Goal: Transaction & Acquisition: Purchase product/service

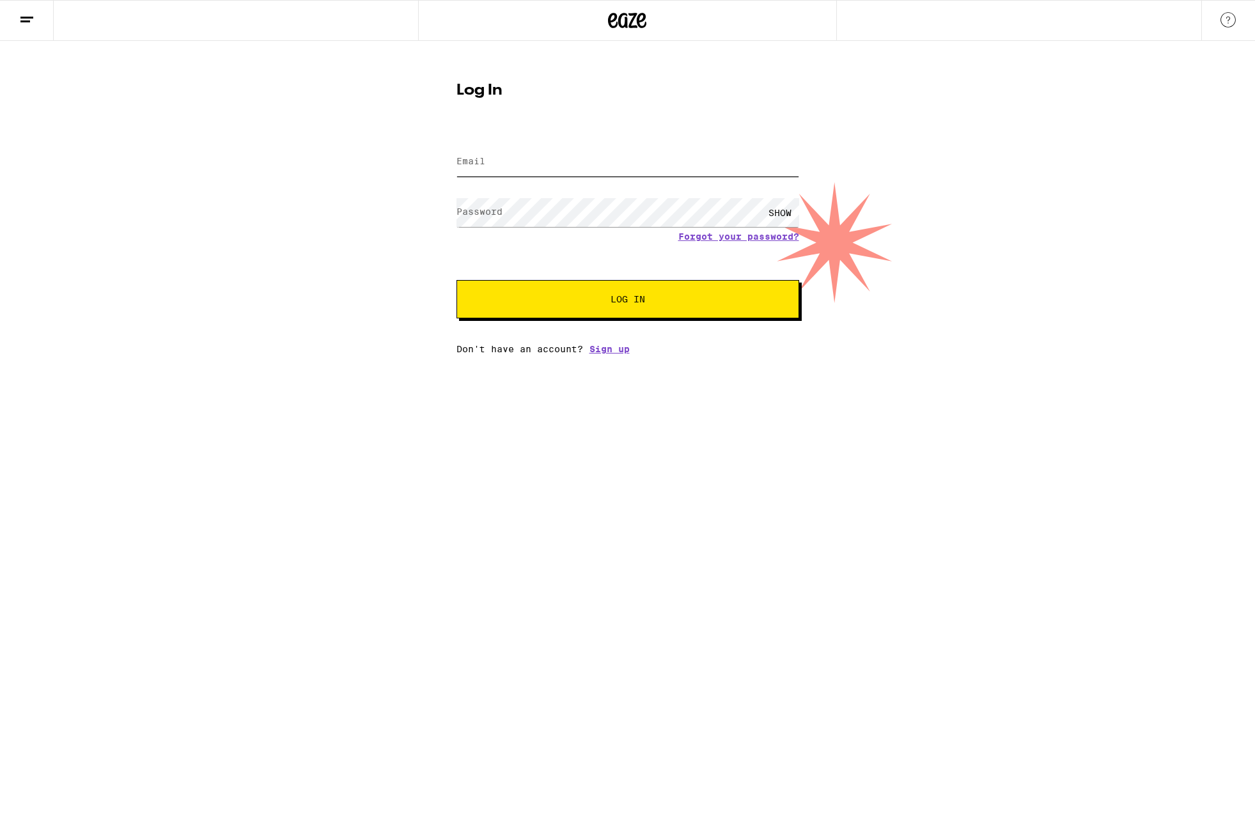
type input "[EMAIL_ADDRESS][DOMAIN_NAME]"
click at [635, 302] on span "Log In" at bounding box center [627, 299] width 35 height 9
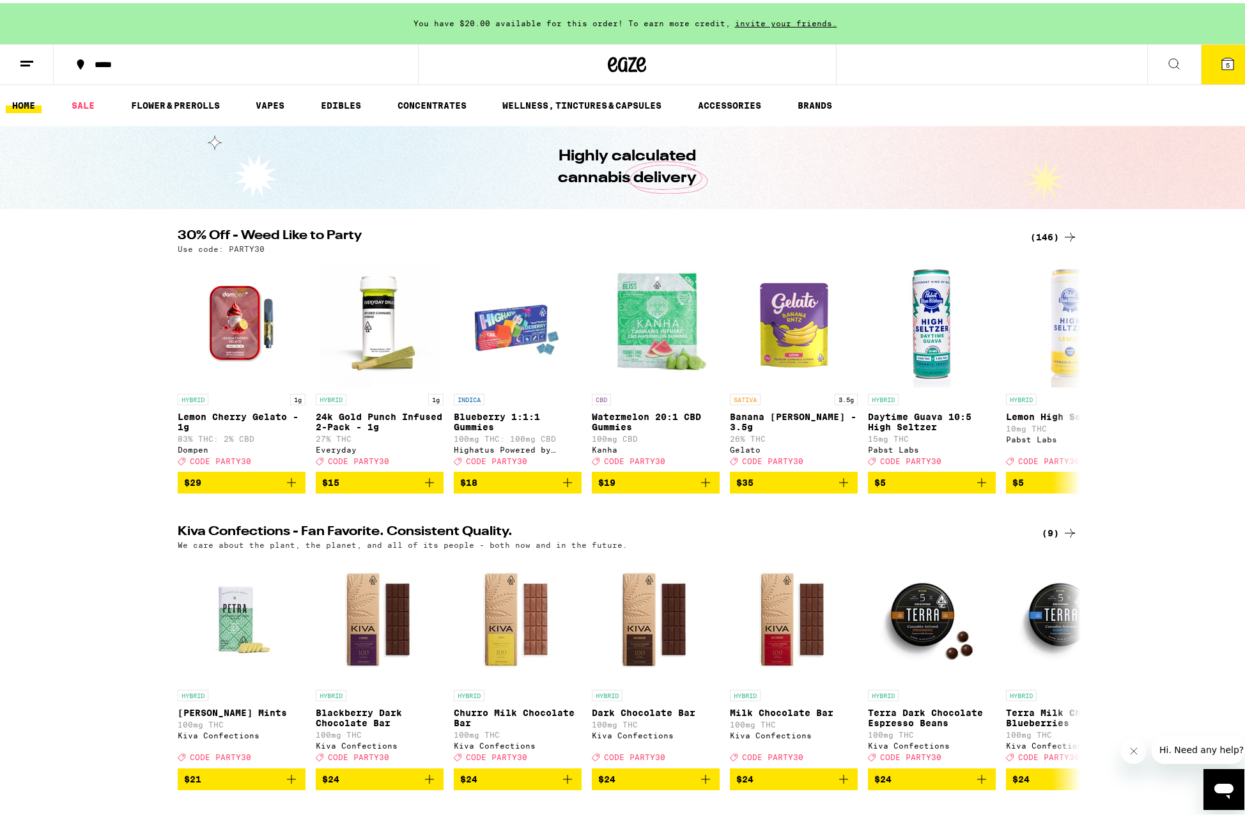
click at [1043, 229] on div "(146)" at bounding box center [1053, 233] width 47 height 15
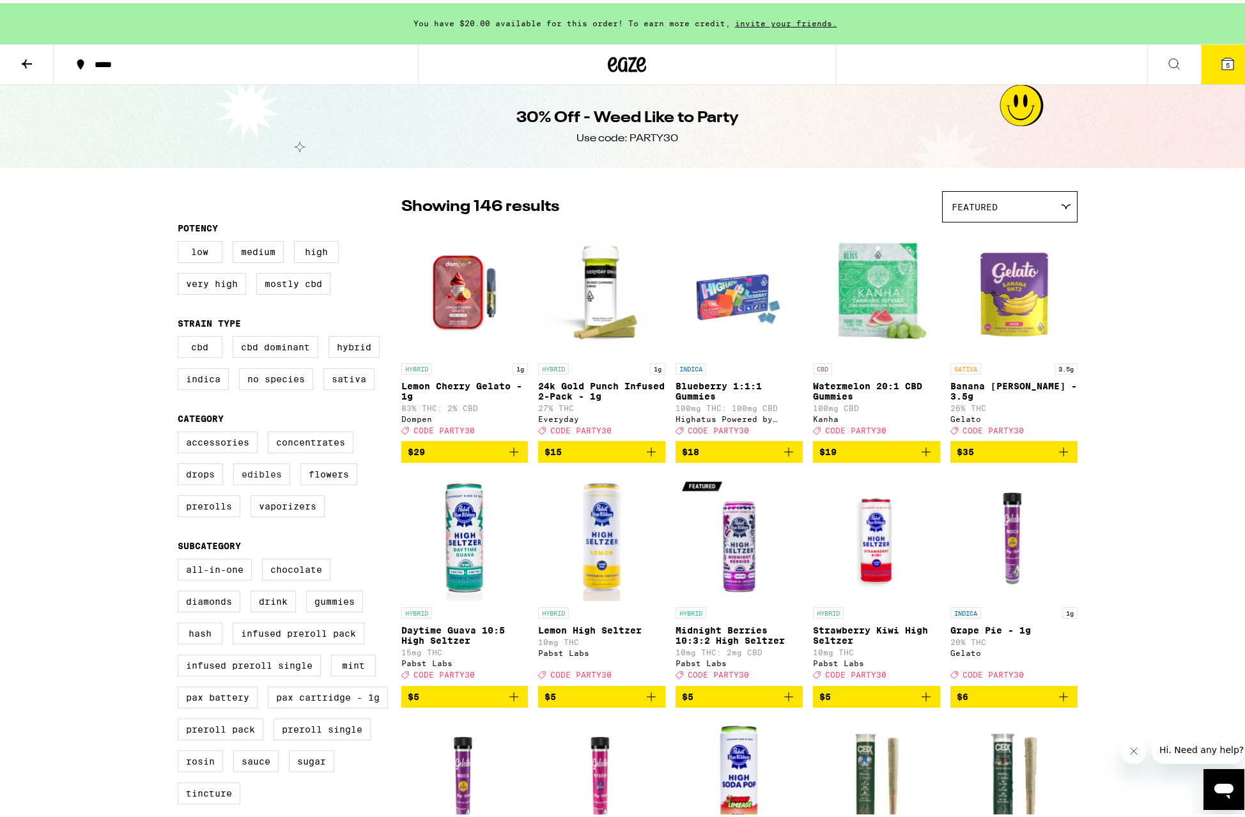
click at [234, 482] on label "Edibles" at bounding box center [261, 471] width 57 height 22
click at [181, 431] on input "Edibles" at bounding box center [180, 430] width 1 height 1
checkbox input "true"
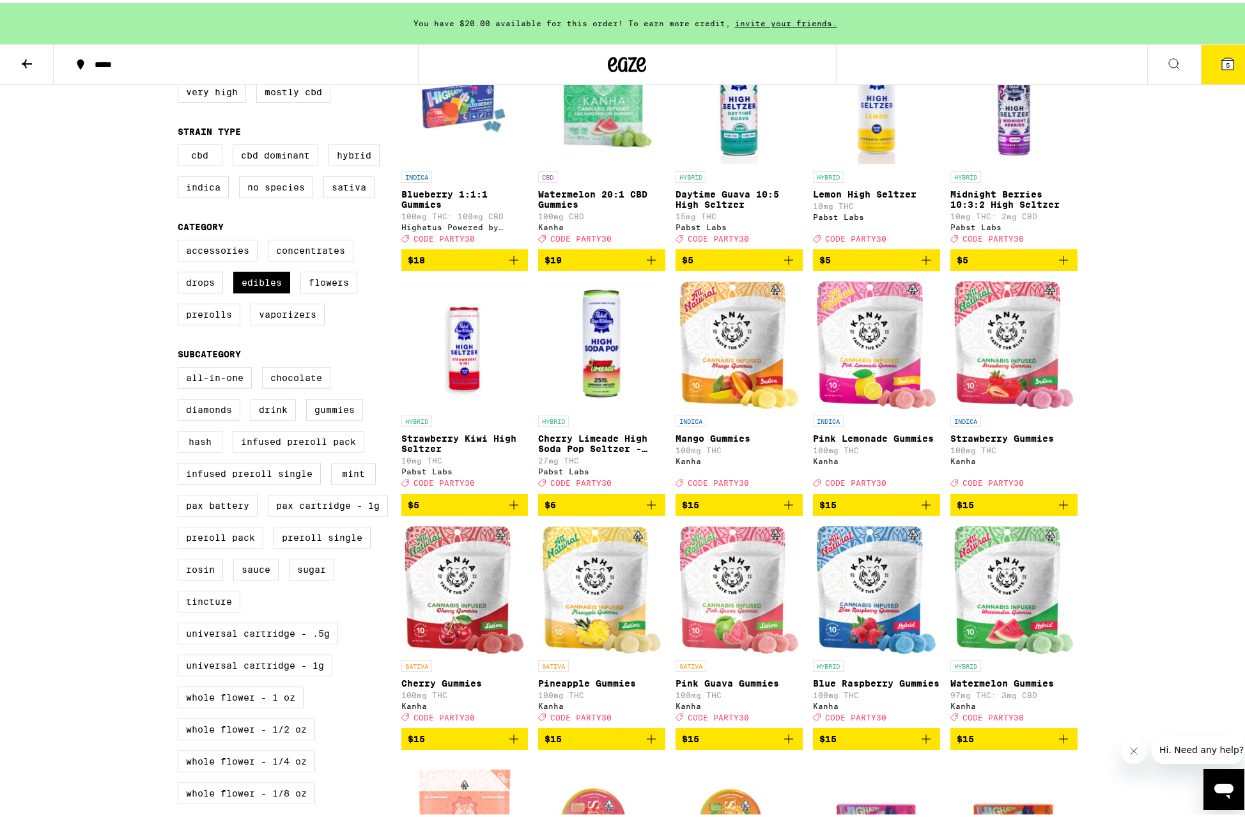
scroll to position [250, 0]
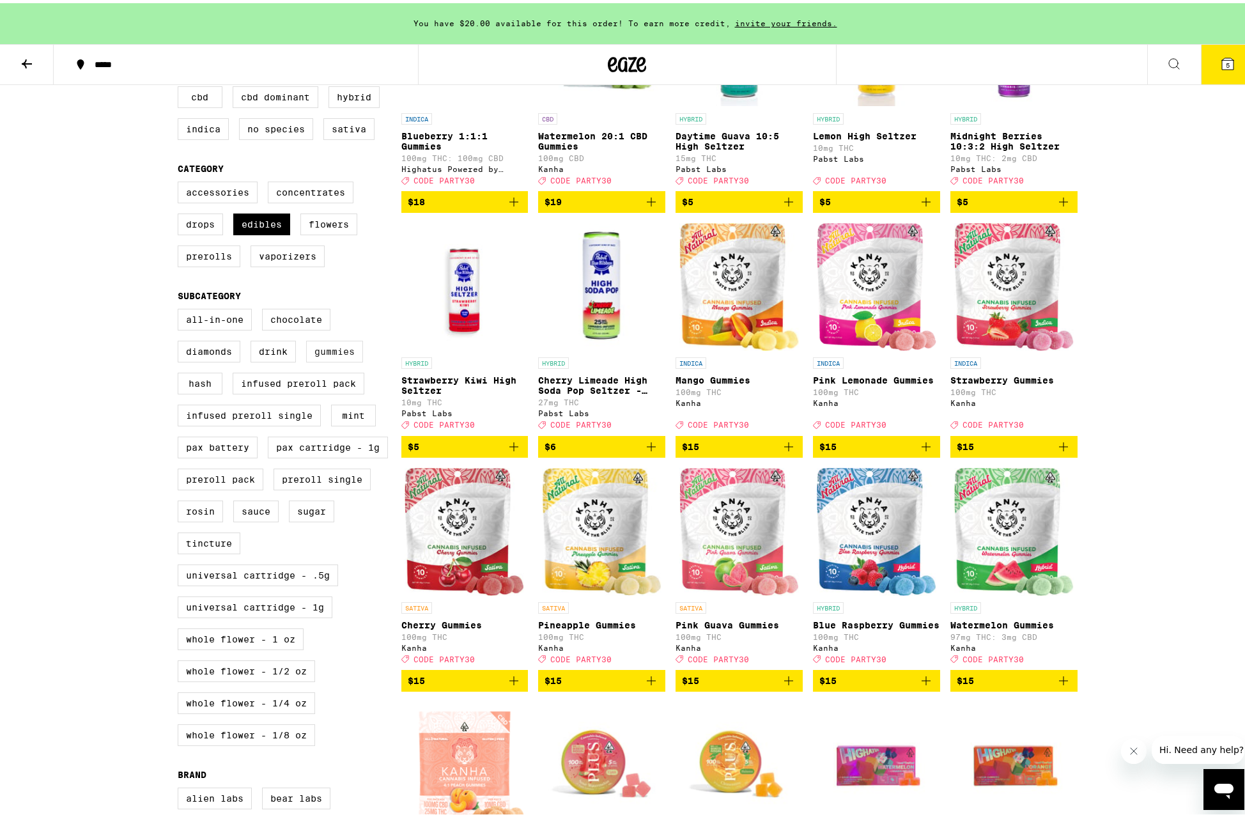
click at [338, 359] on label "Gummies" at bounding box center [334, 348] width 57 height 22
click at [181, 308] on input "Gummies" at bounding box center [180, 307] width 1 height 1
checkbox input "true"
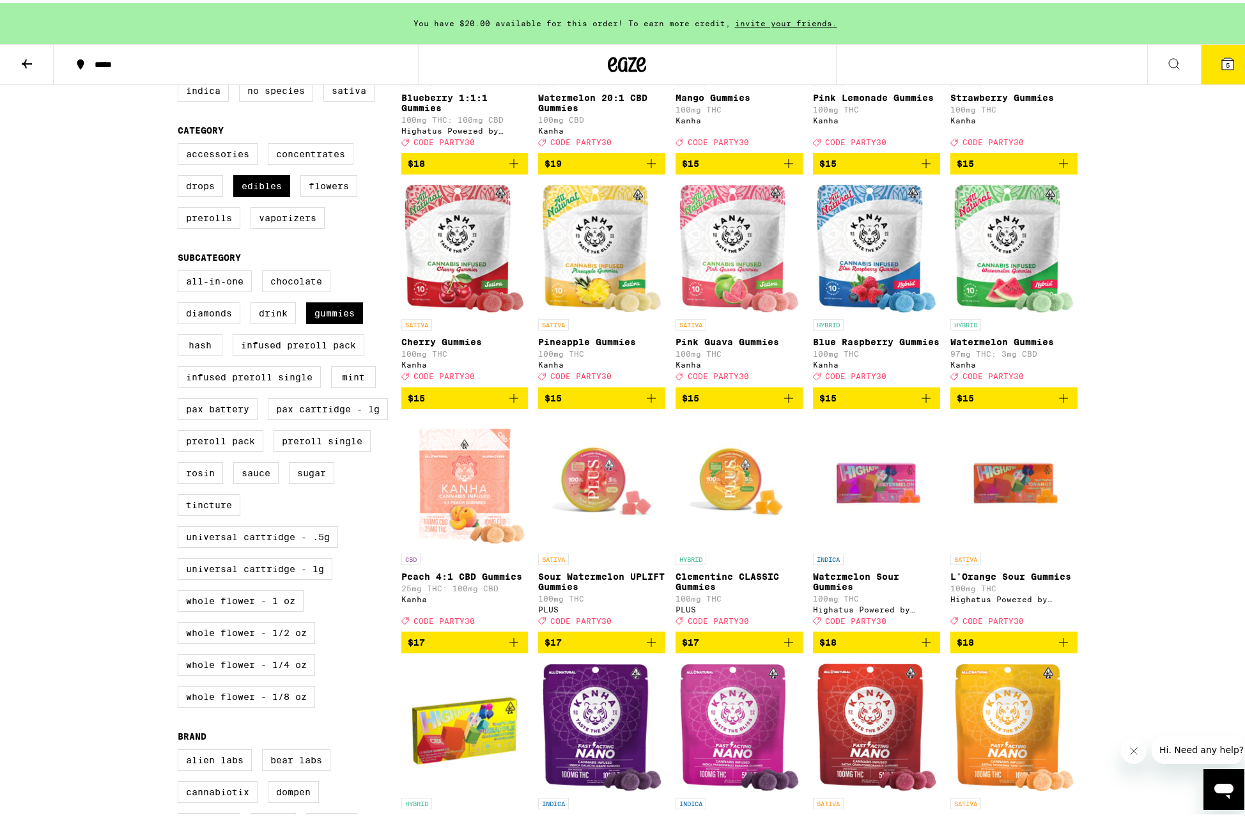
scroll to position [305, 0]
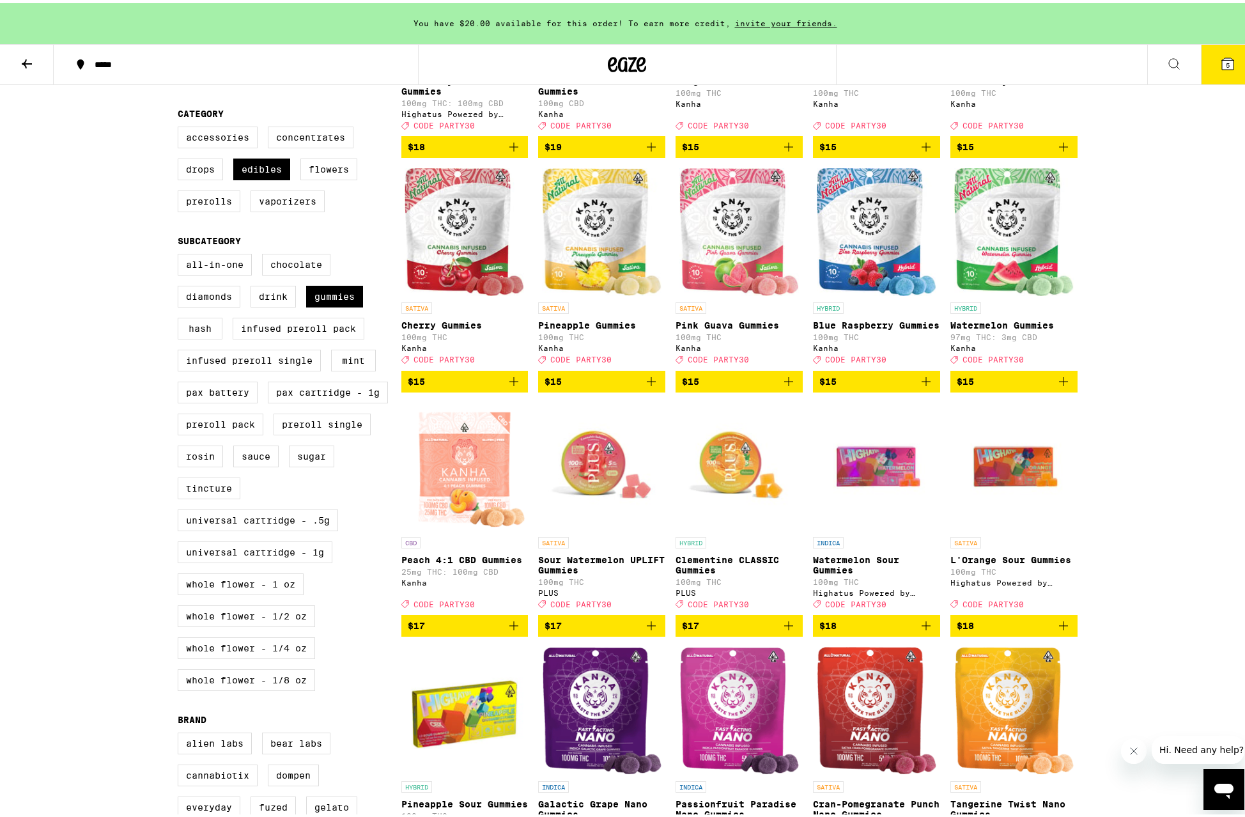
click at [787, 630] on icon "Add to bag" at bounding box center [788, 622] width 15 height 15
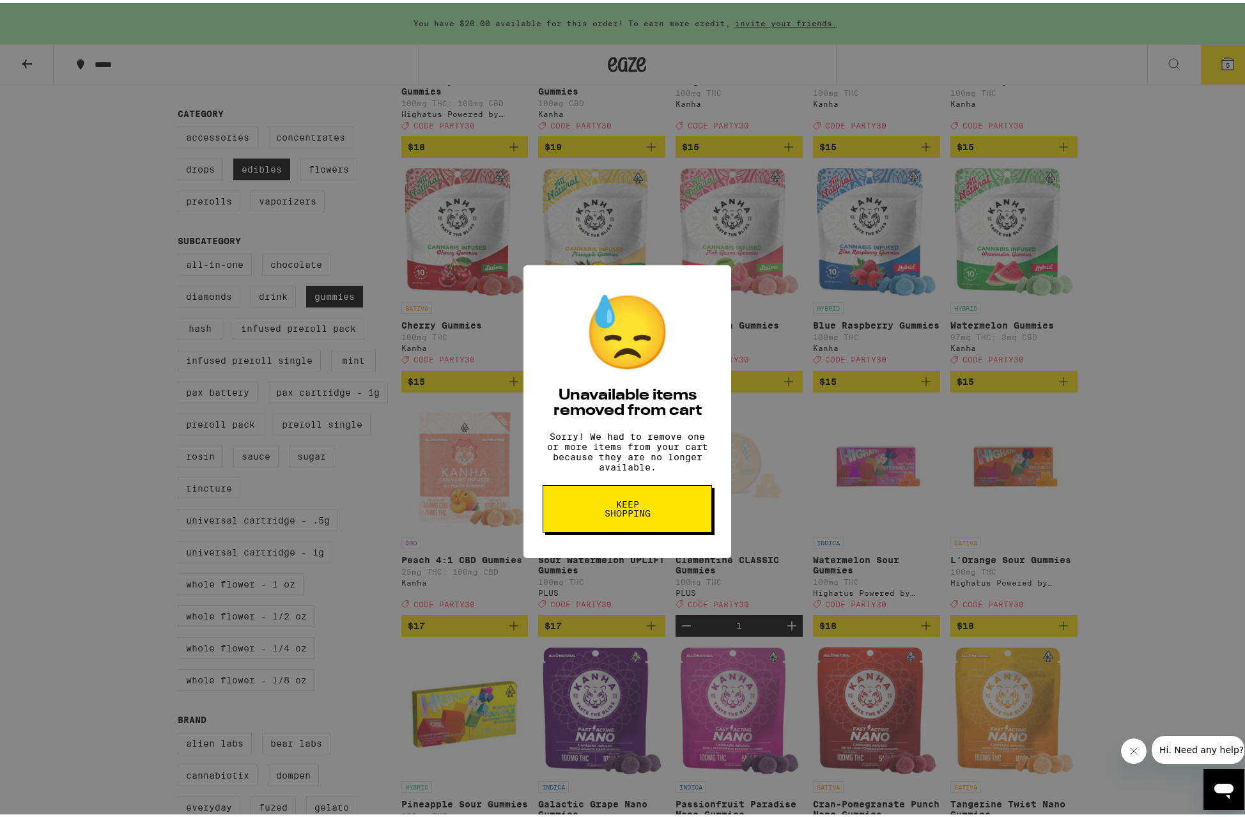
click at [639, 515] on span "Keep Shopping" at bounding box center [627, 506] width 66 height 18
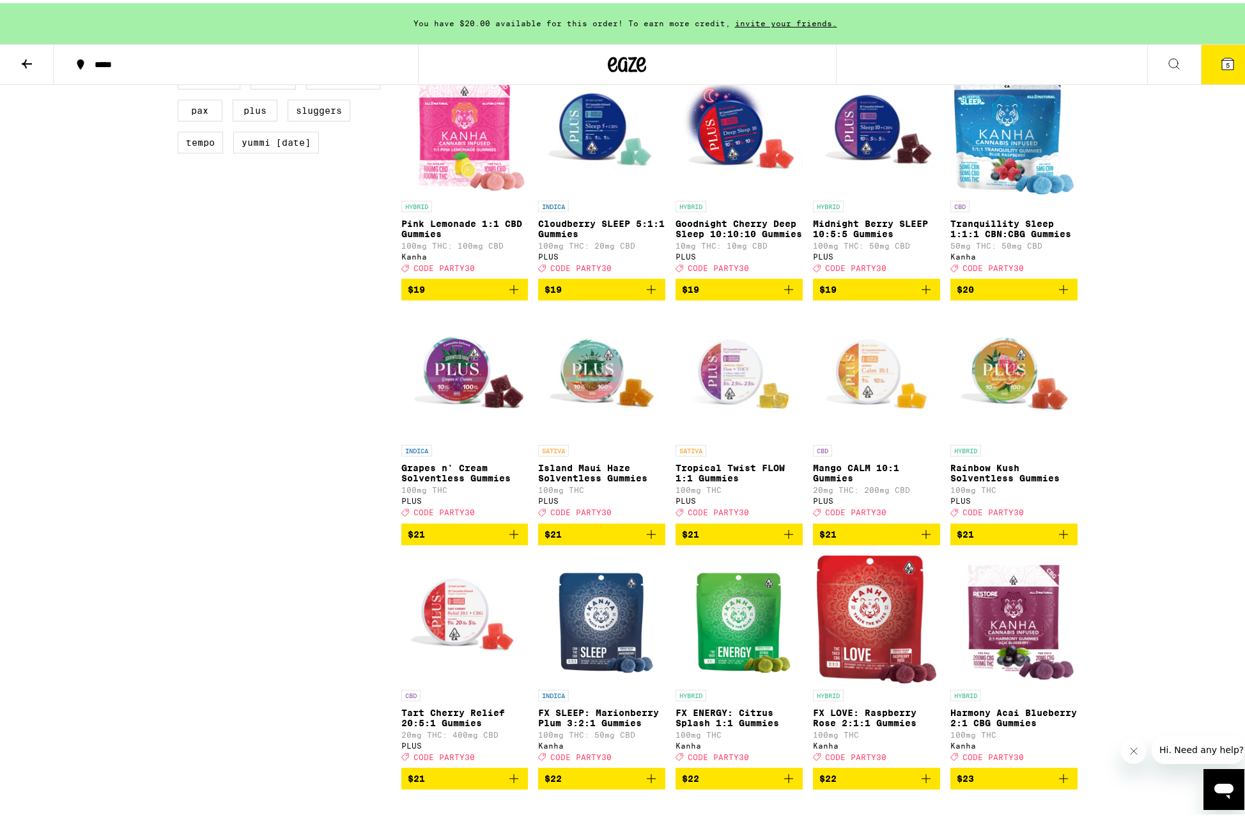
scroll to position [1131, 0]
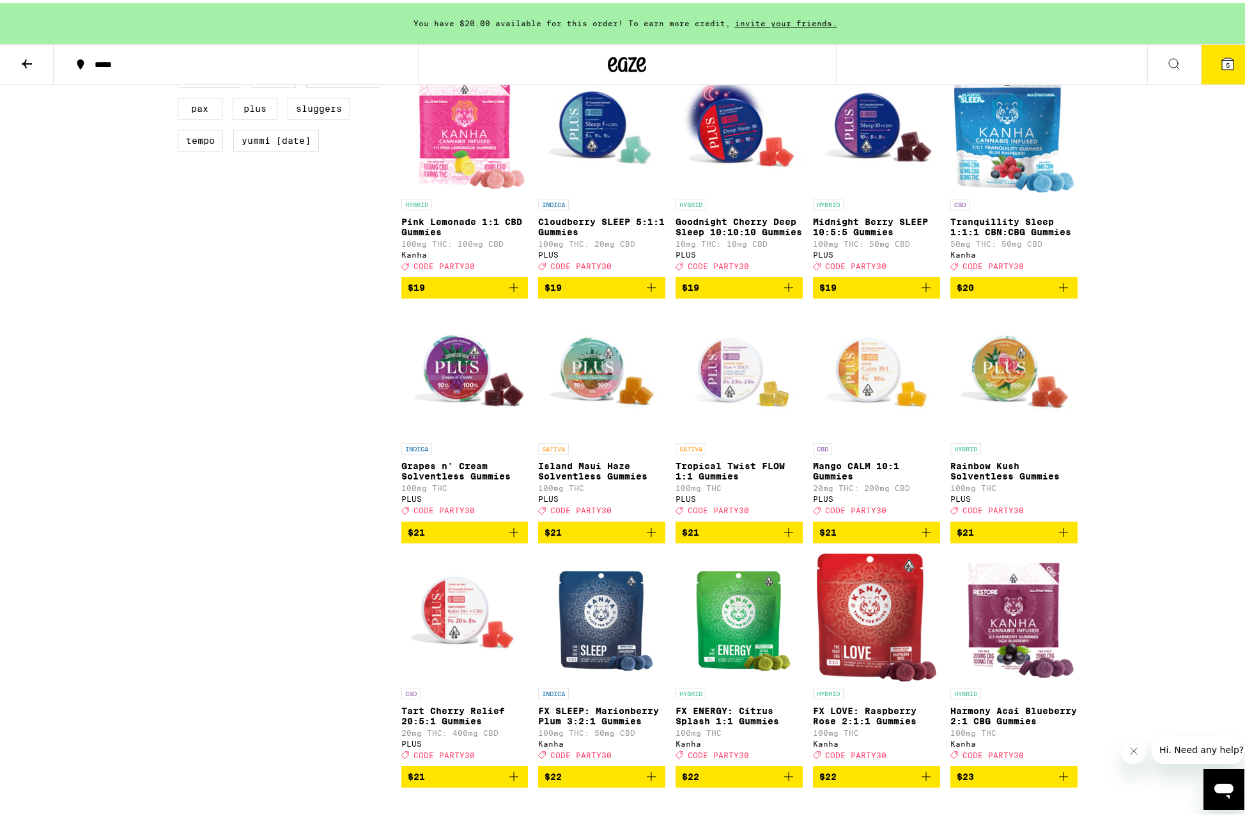
click at [511, 537] on icon "Add to bag" at bounding box center [513, 529] width 15 height 15
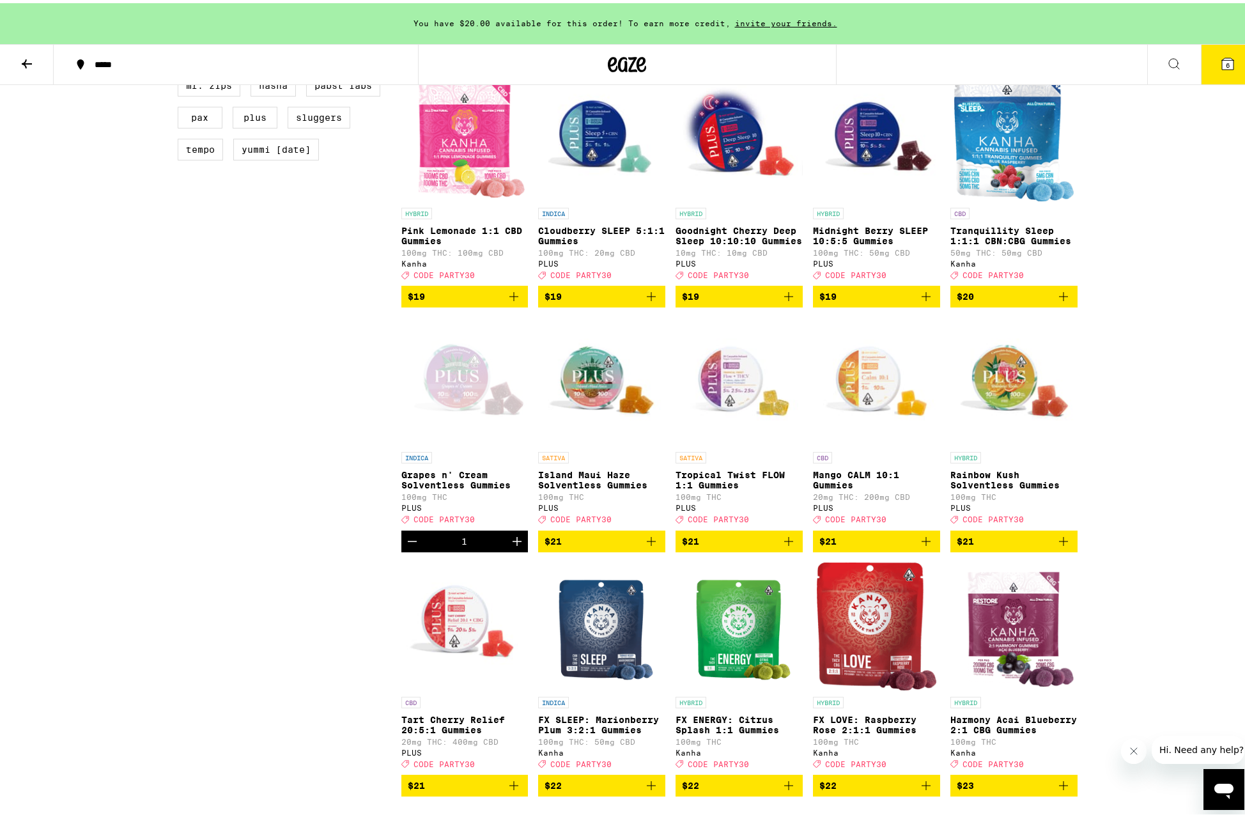
scroll to position [1110, 0]
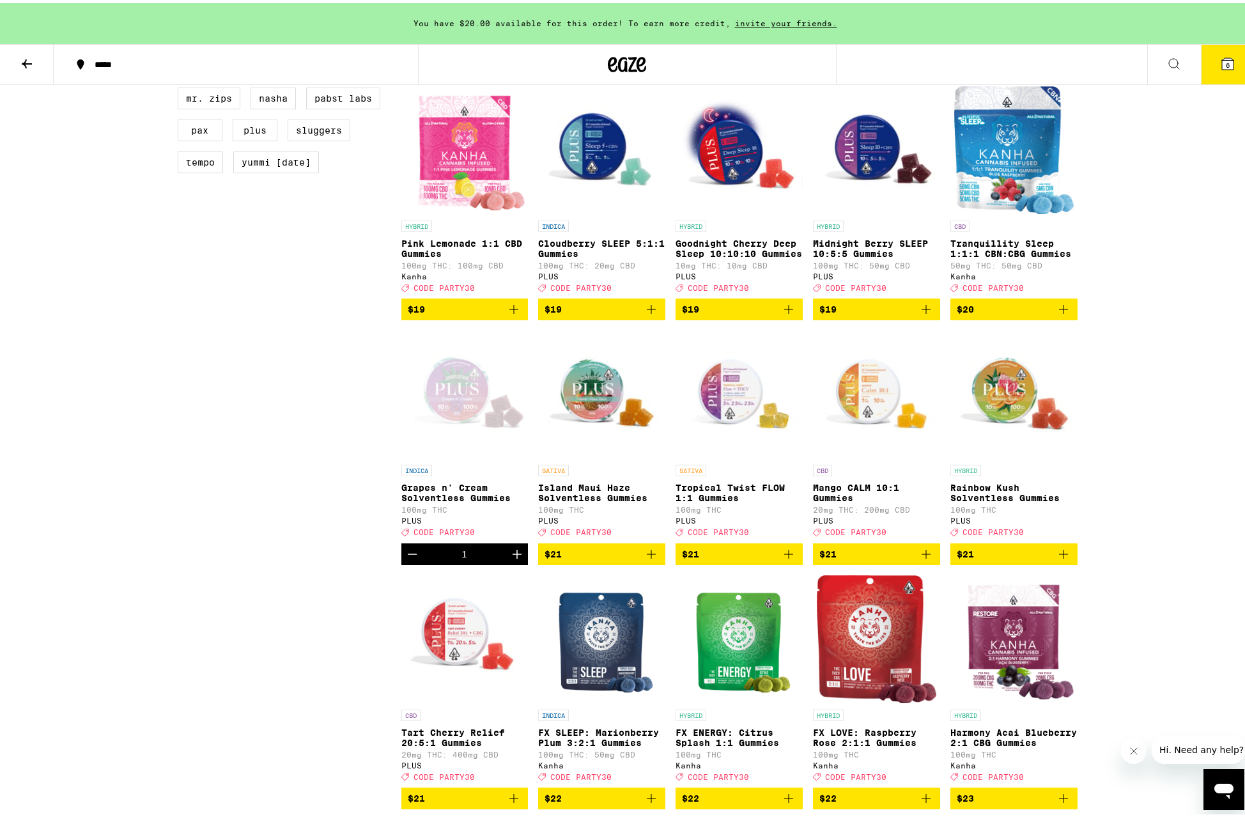
click at [1006, 455] on img "Open page for Rainbow Kush Solventless Gummies from PLUS" at bounding box center [1013, 391] width 127 height 128
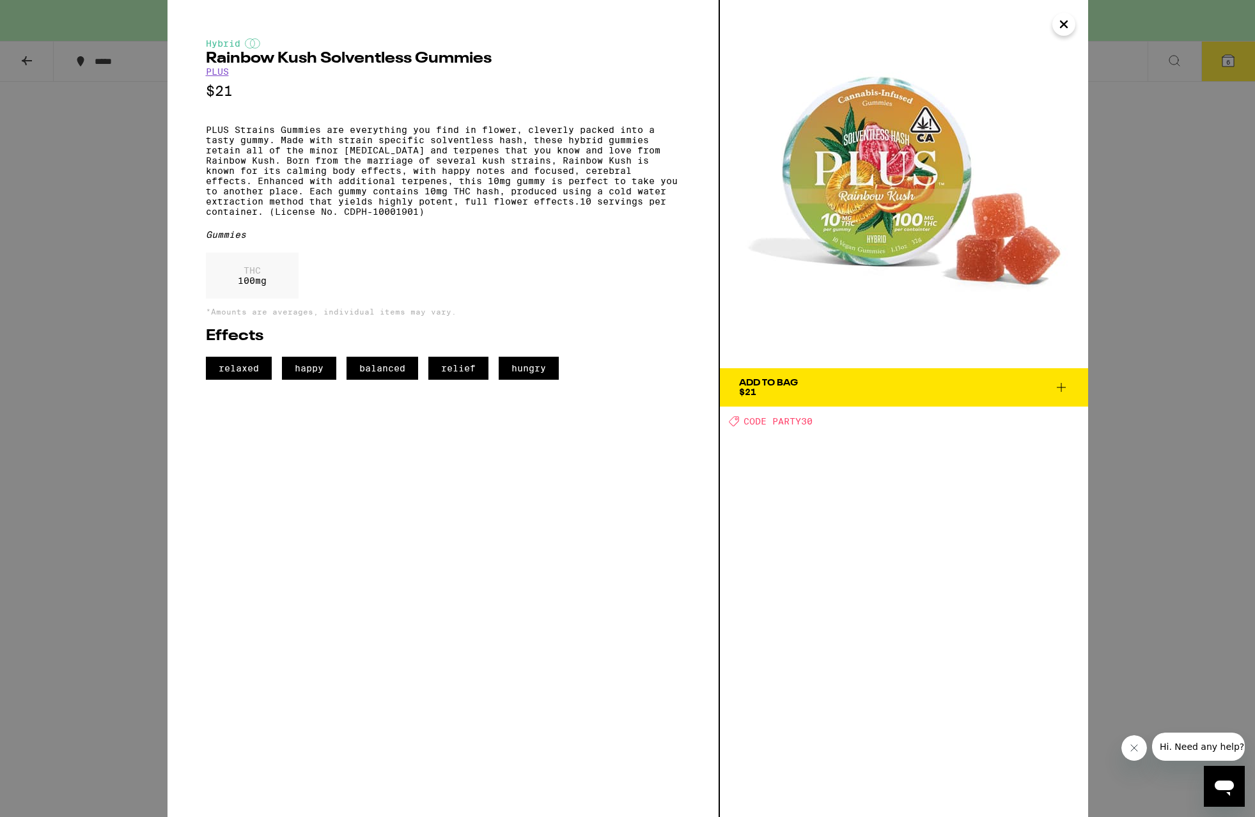
click at [1057, 388] on icon at bounding box center [1060, 387] width 15 height 15
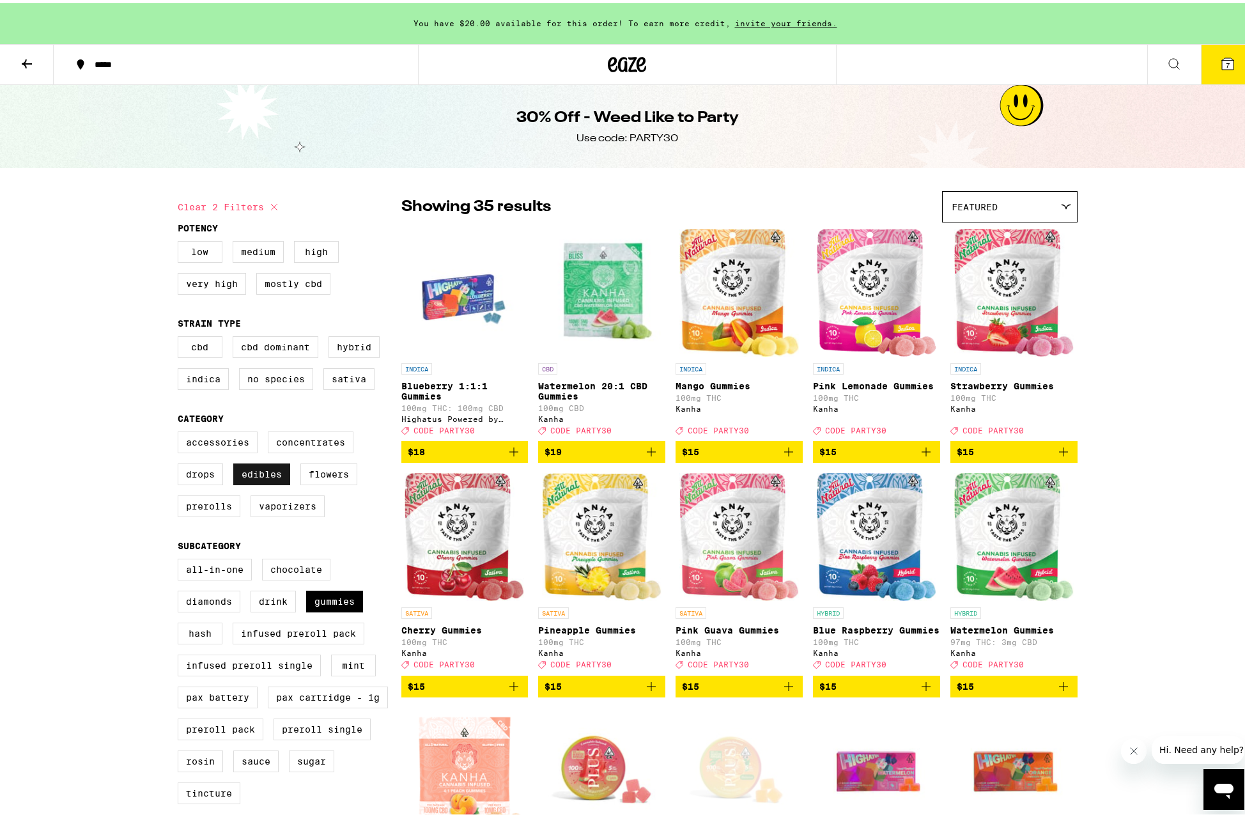
click at [234, 482] on label "Edibles" at bounding box center [261, 471] width 57 height 22
click at [181, 431] on input "Edibles" at bounding box center [180, 430] width 1 height 1
checkbox input "false"
click at [332, 482] on label "Flowers" at bounding box center [328, 471] width 57 height 22
click at [181, 431] on input "Flowers" at bounding box center [180, 430] width 1 height 1
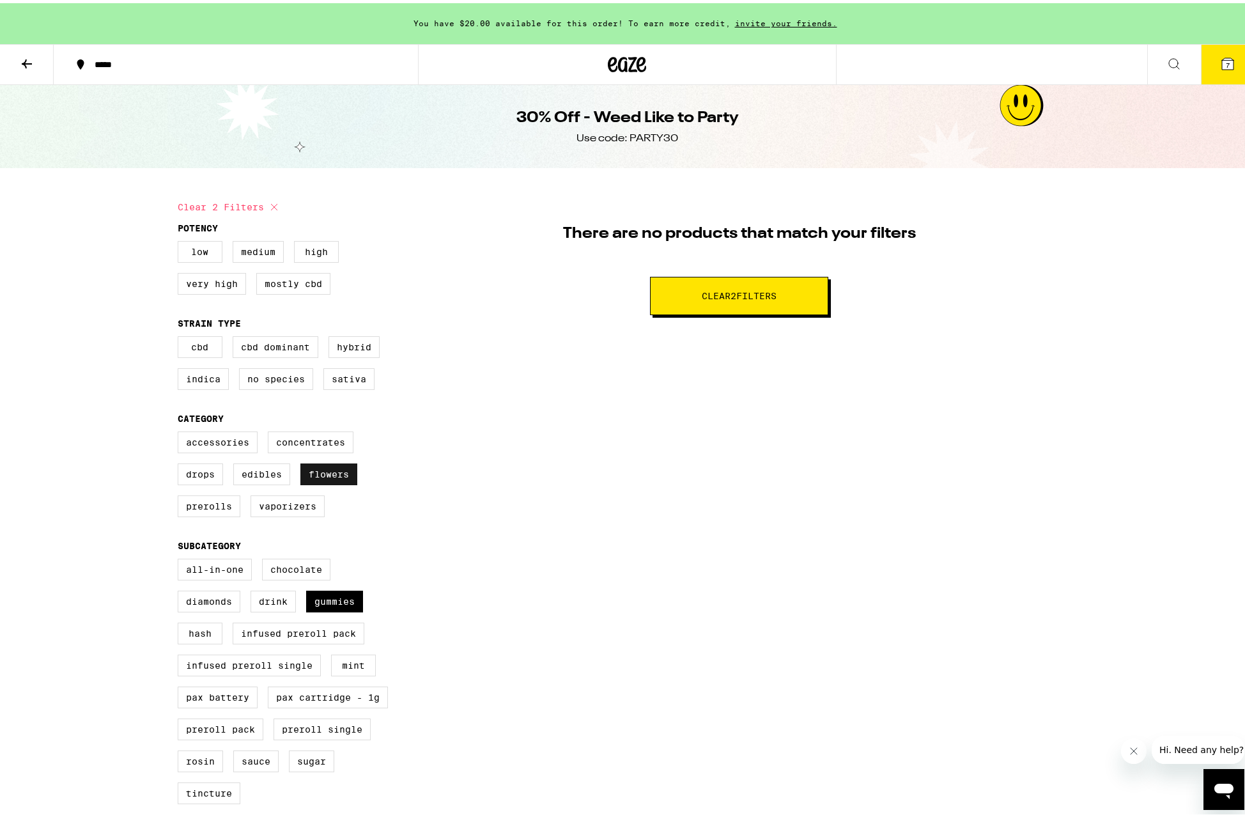
click at [333, 482] on label "Flowers" at bounding box center [328, 471] width 57 height 22
click at [181, 431] on input "Flowers" at bounding box center [180, 430] width 1 height 1
checkbox input "false"
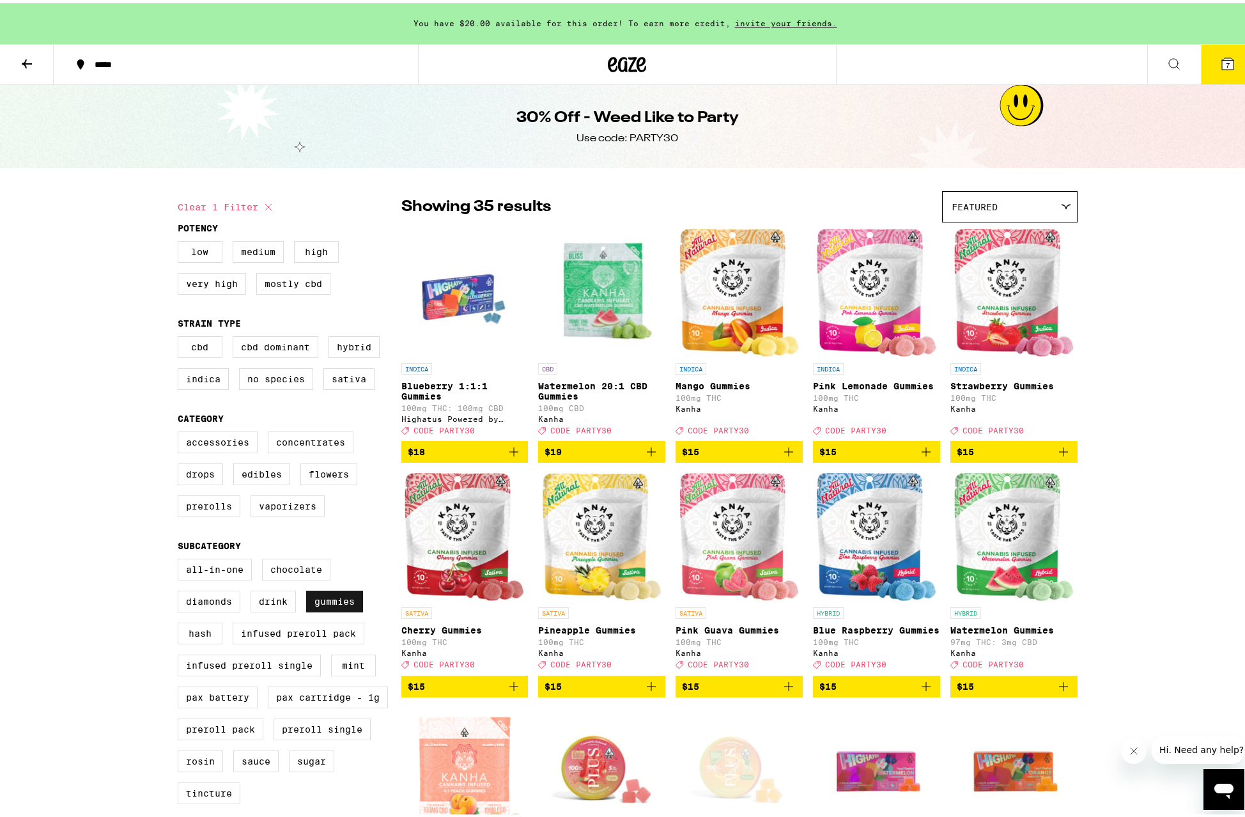
click at [343, 609] on label "Gummies" at bounding box center [334, 598] width 57 height 22
click at [181, 558] on input "Gummies" at bounding box center [180, 557] width 1 height 1
checkbox input "false"
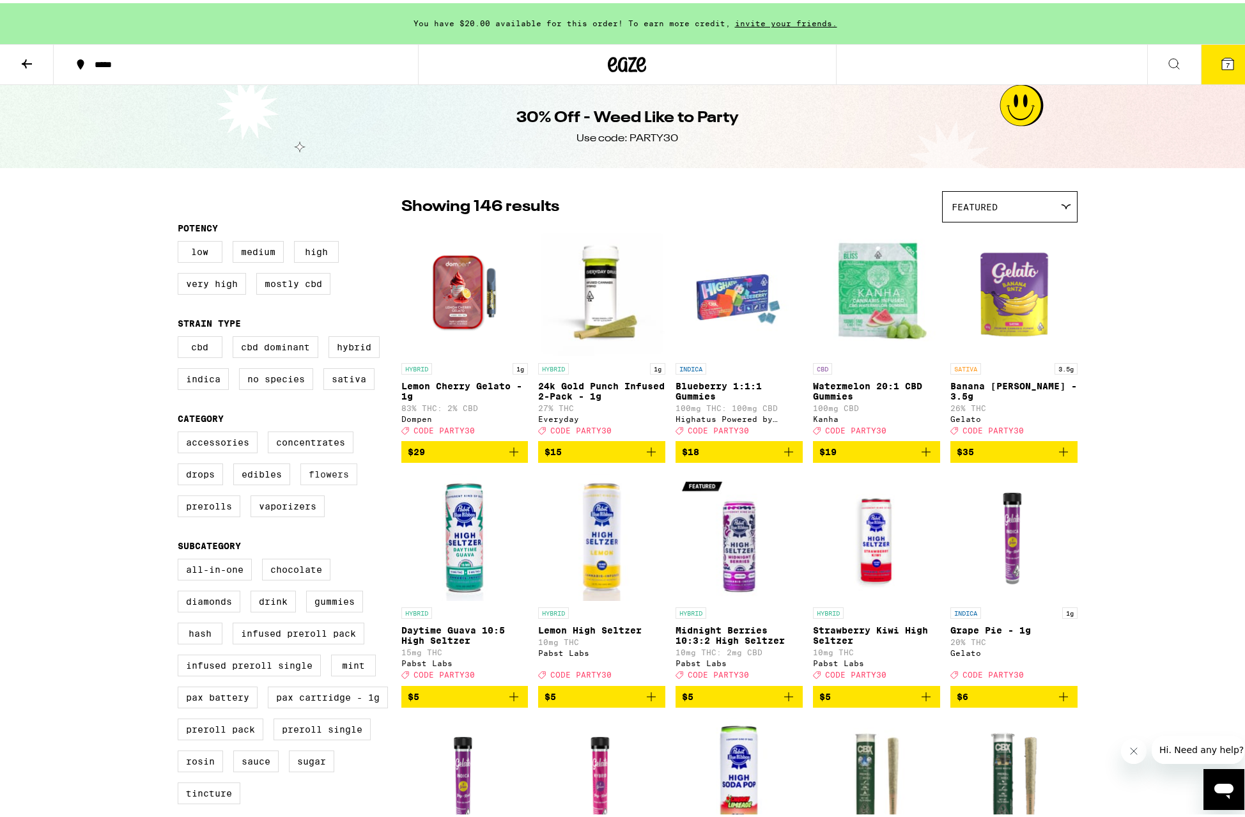
click at [350, 482] on label "Flowers" at bounding box center [328, 471] width 57 height 22
click at [181, 431] on input "Flowers" at bounding box center [180, 430] width 1 height 1
checkbox input "true"
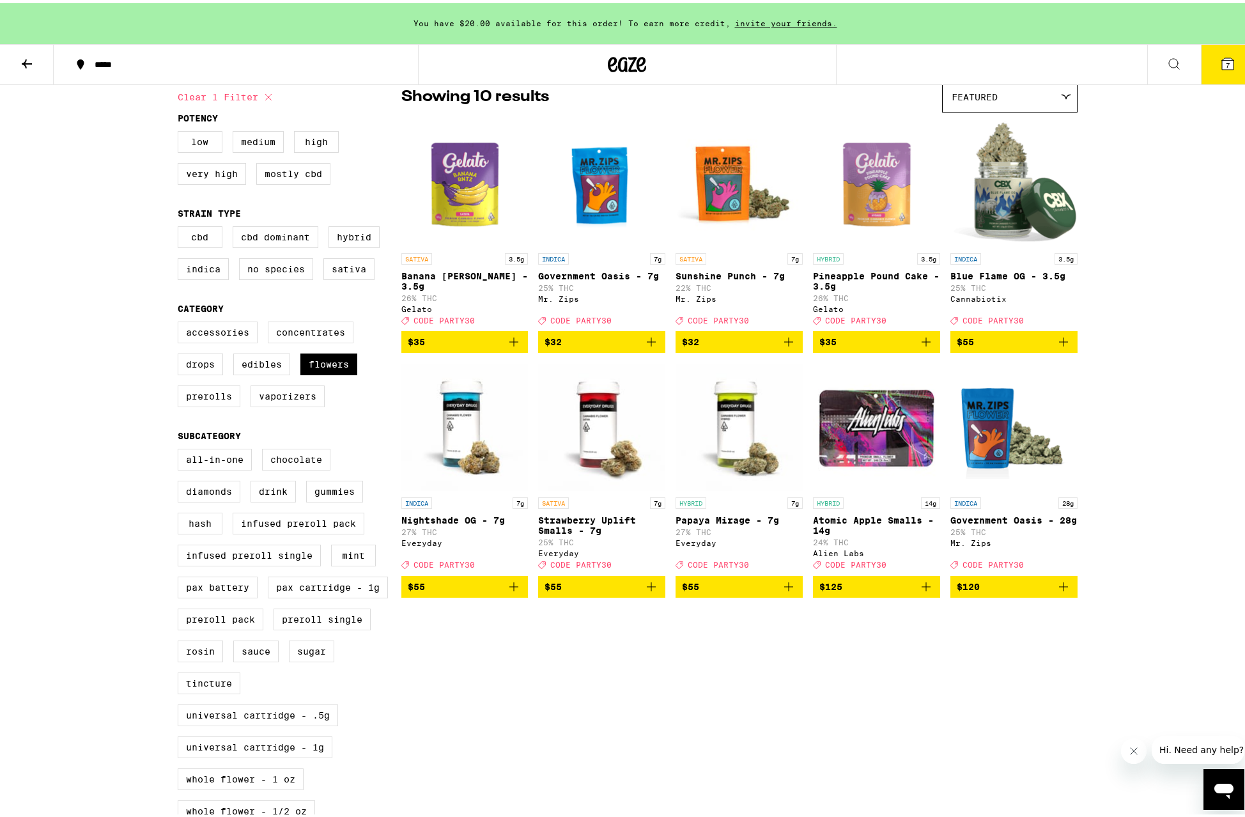
scroll to position [262, 0]
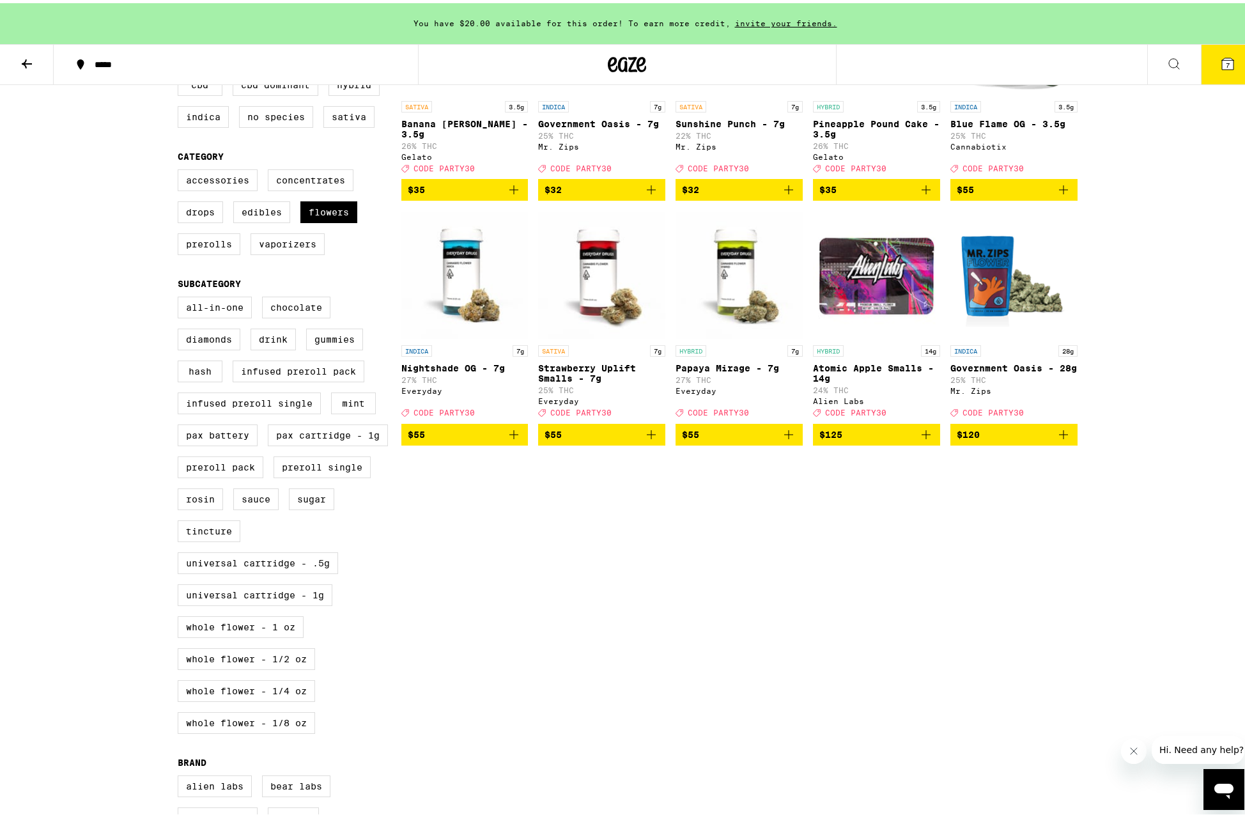
click at [967, 285] on img "Open page for Government Oasis - 28g from Mr. Zips" at bounding box center [1013, 272] width 127 height 128
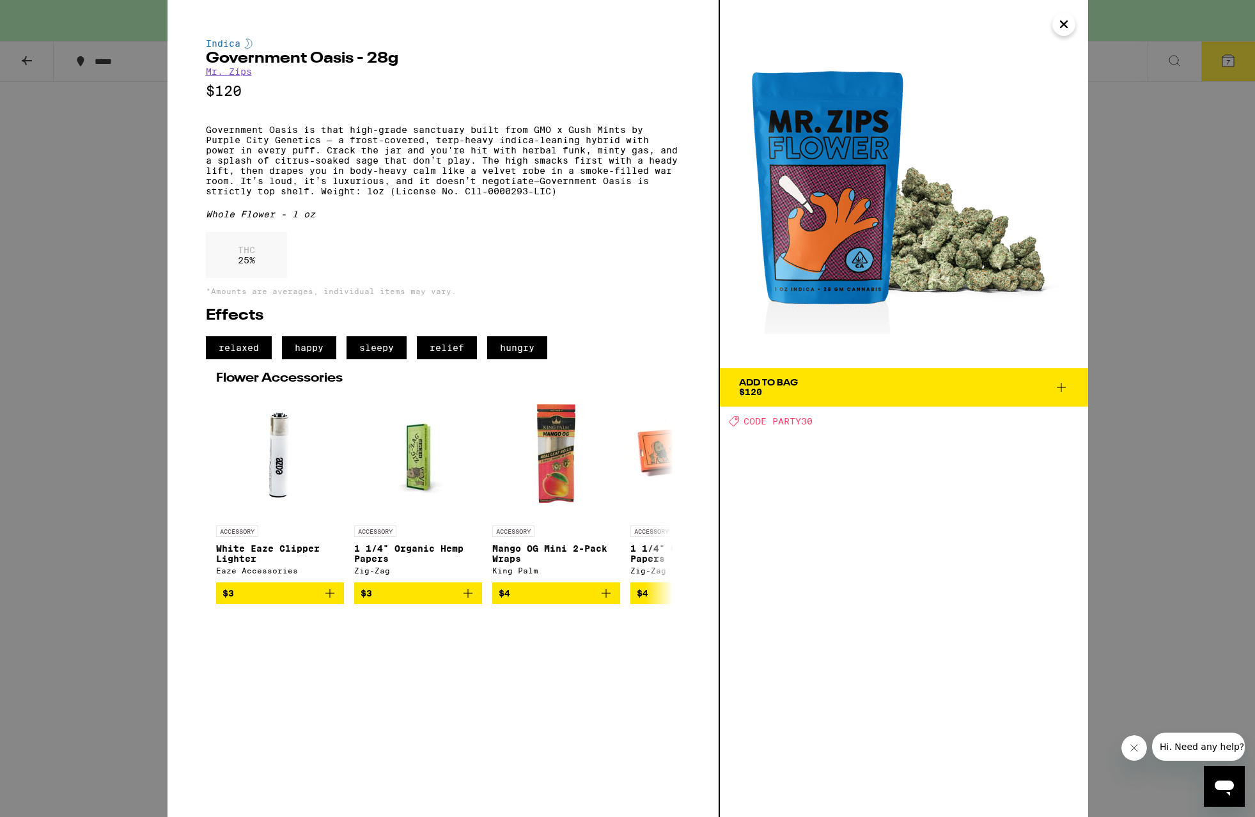
click at [1064, 24] on icon "Close" at bounding box center [1063, 24] width 6 height 6
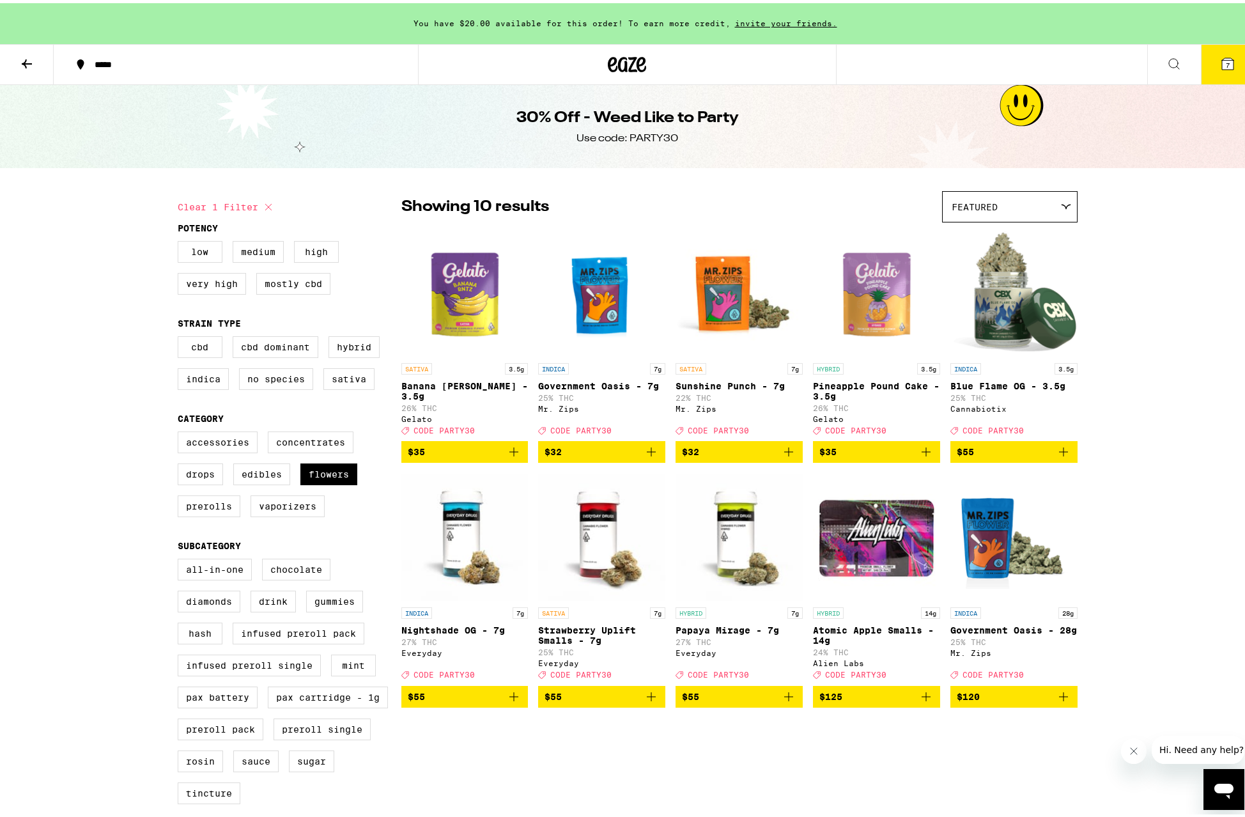
click at [600, 305] on img "Open page for Government Oasis - 7g from Mr. Zips" at bounding box center [601, 290] width 127 height 128
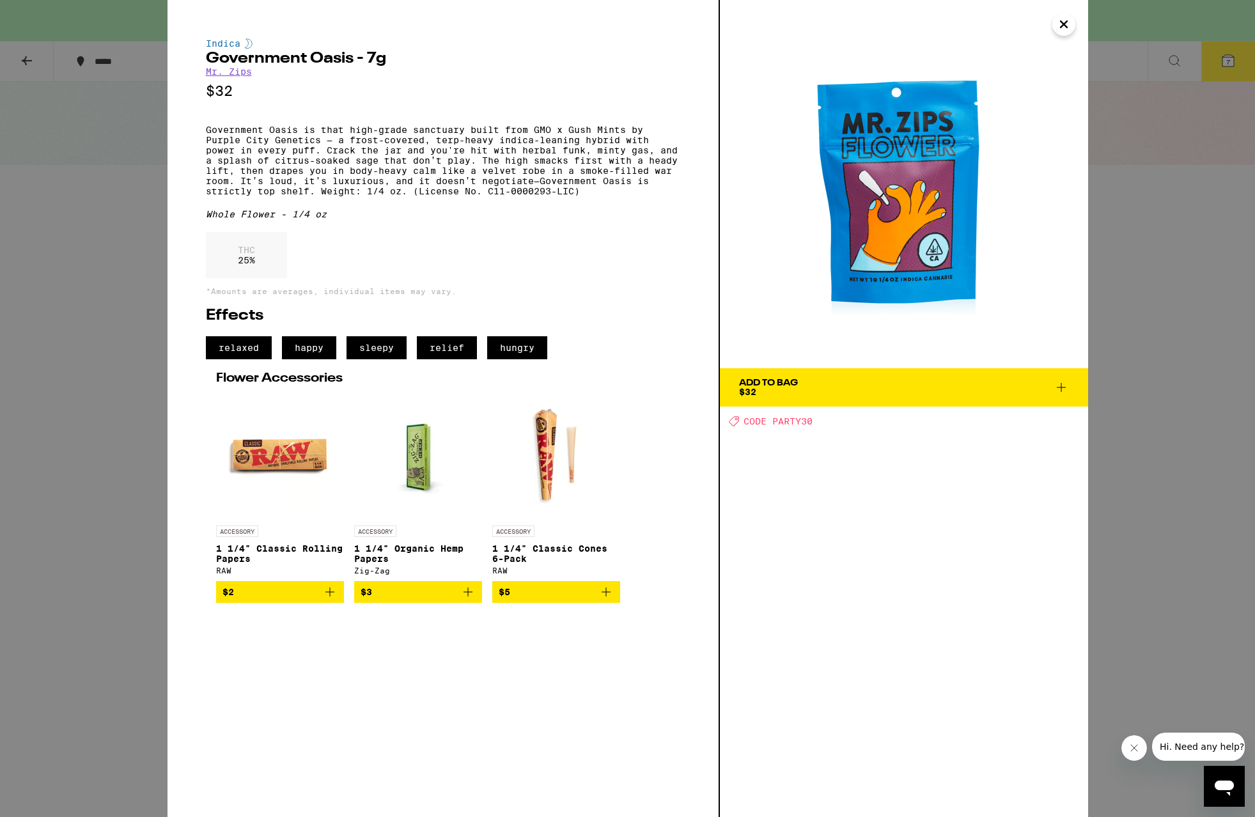
click at [1054, 385] on icon at bounding box center [1060, 387] width 15 height 15
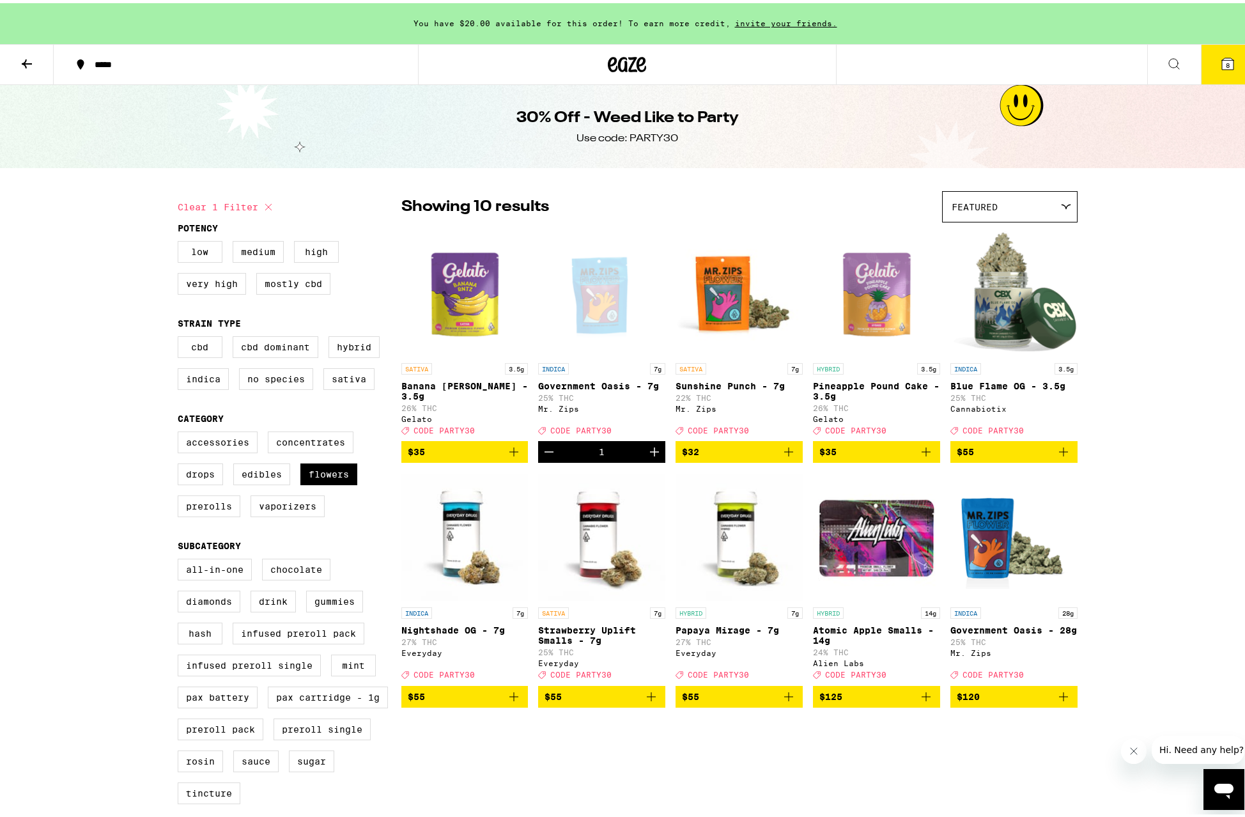
click at [734, 317] on img "Open page for Sunshine Punch - 7g from Mr. Zips" at bounding box center [739, 290] width 127 height 128
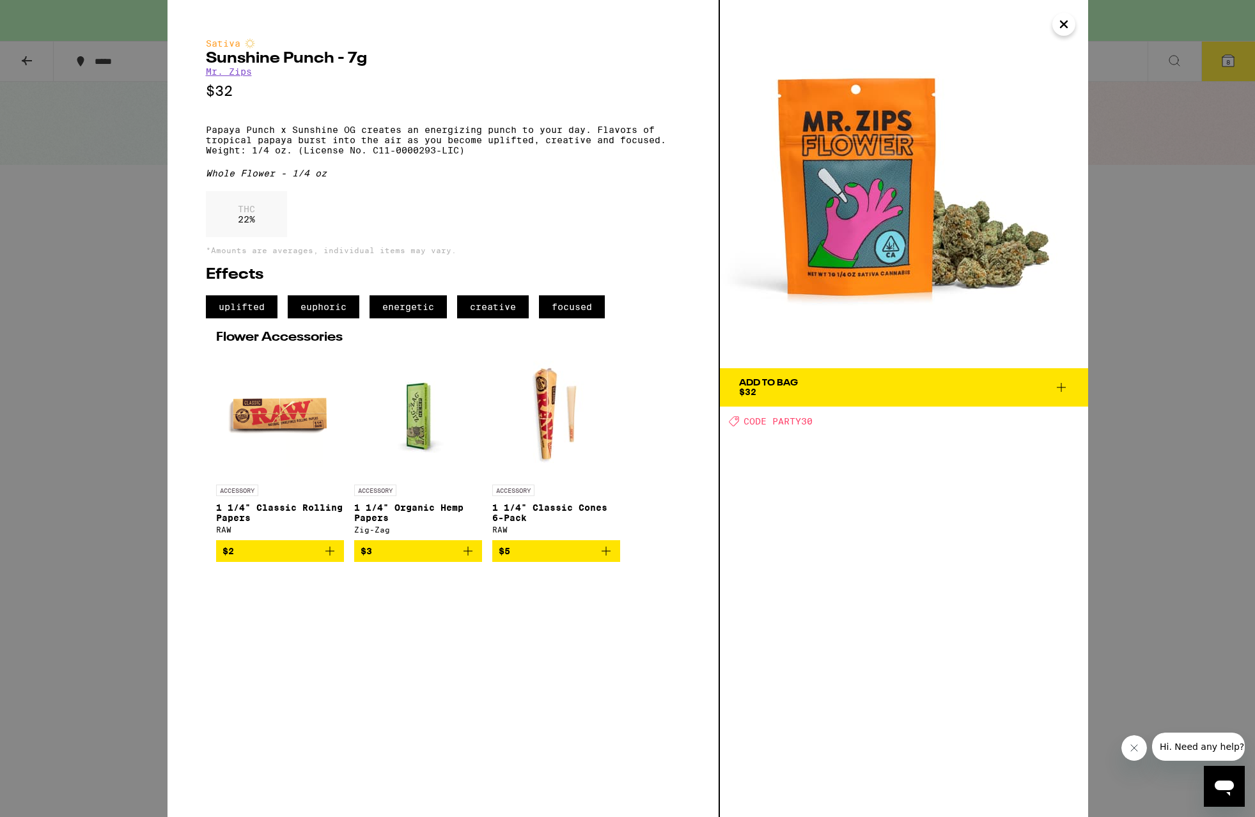
click at [1057, 387] on icon at bounding box center [1060, 387] width 15 height 15
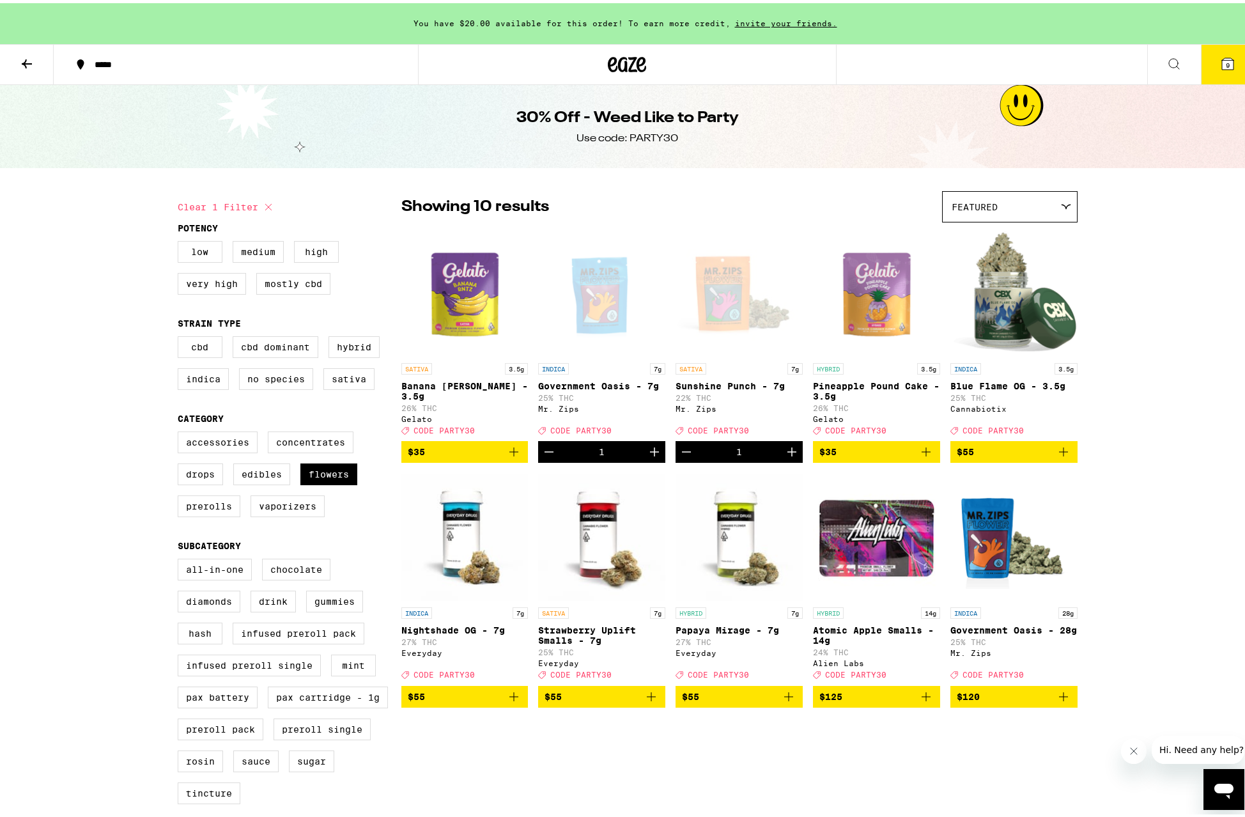
click at [618, 63] on icon at bounding box center [627, 61] width 38 height 23
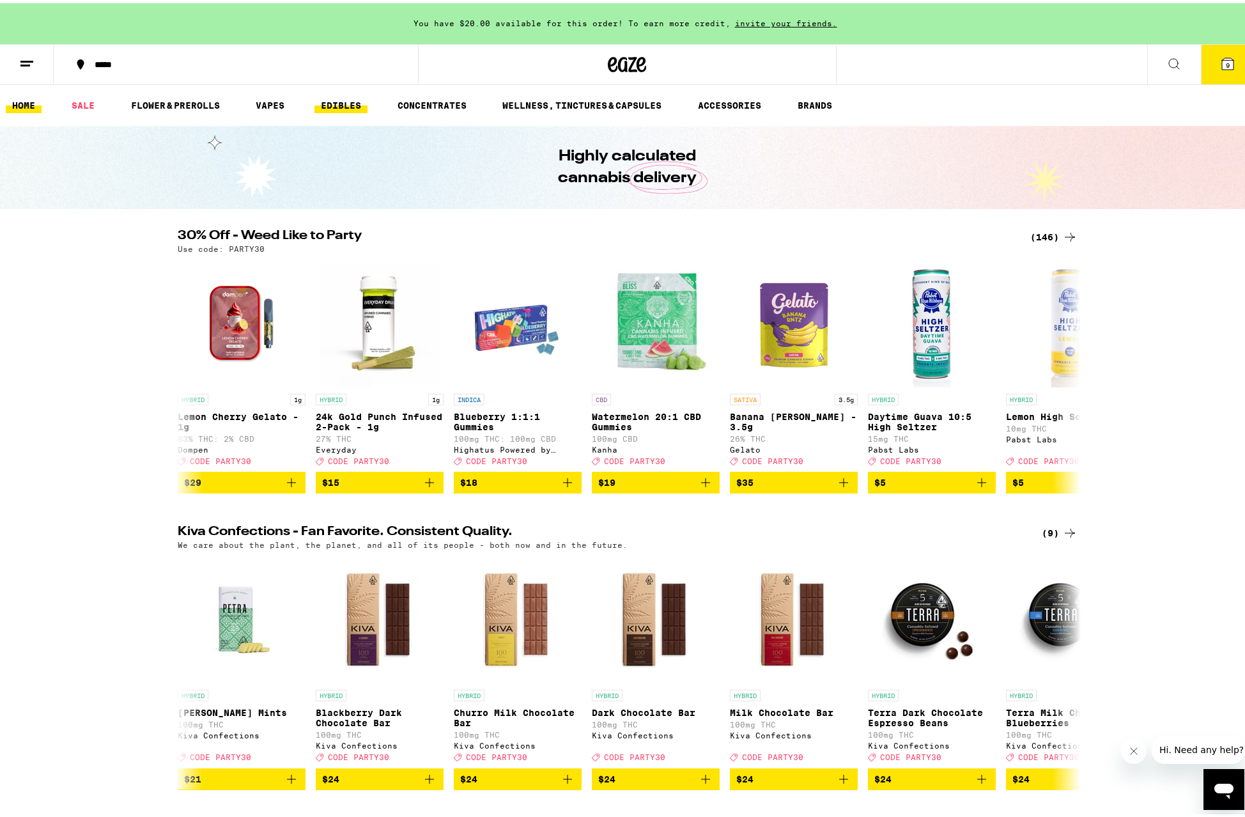
click at [331, 98] on link "EDIBLES" at bounding box center [340, 102] width 53 height 15
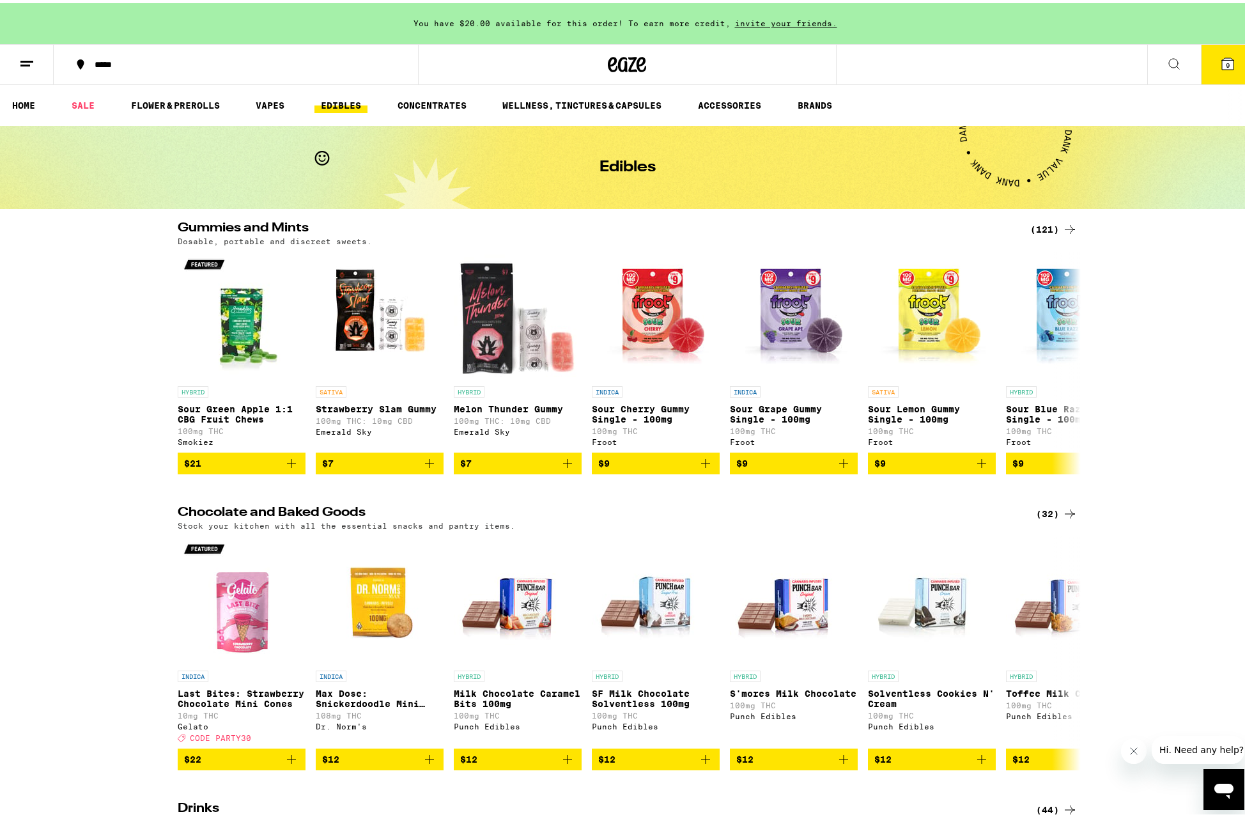
click at [1037, 226] on div "(121)" at bounding box center [1053, 226] width 47 height 15
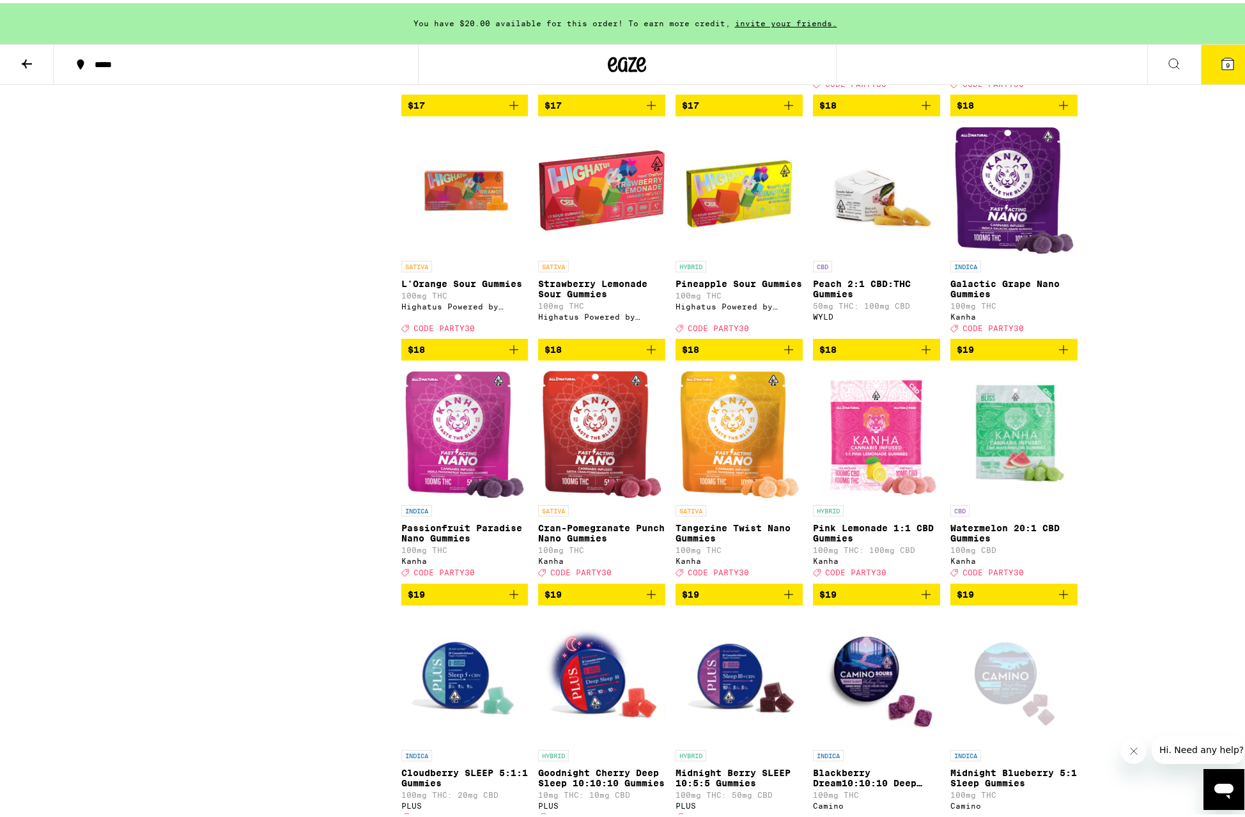
scroll to position [2777, 0]
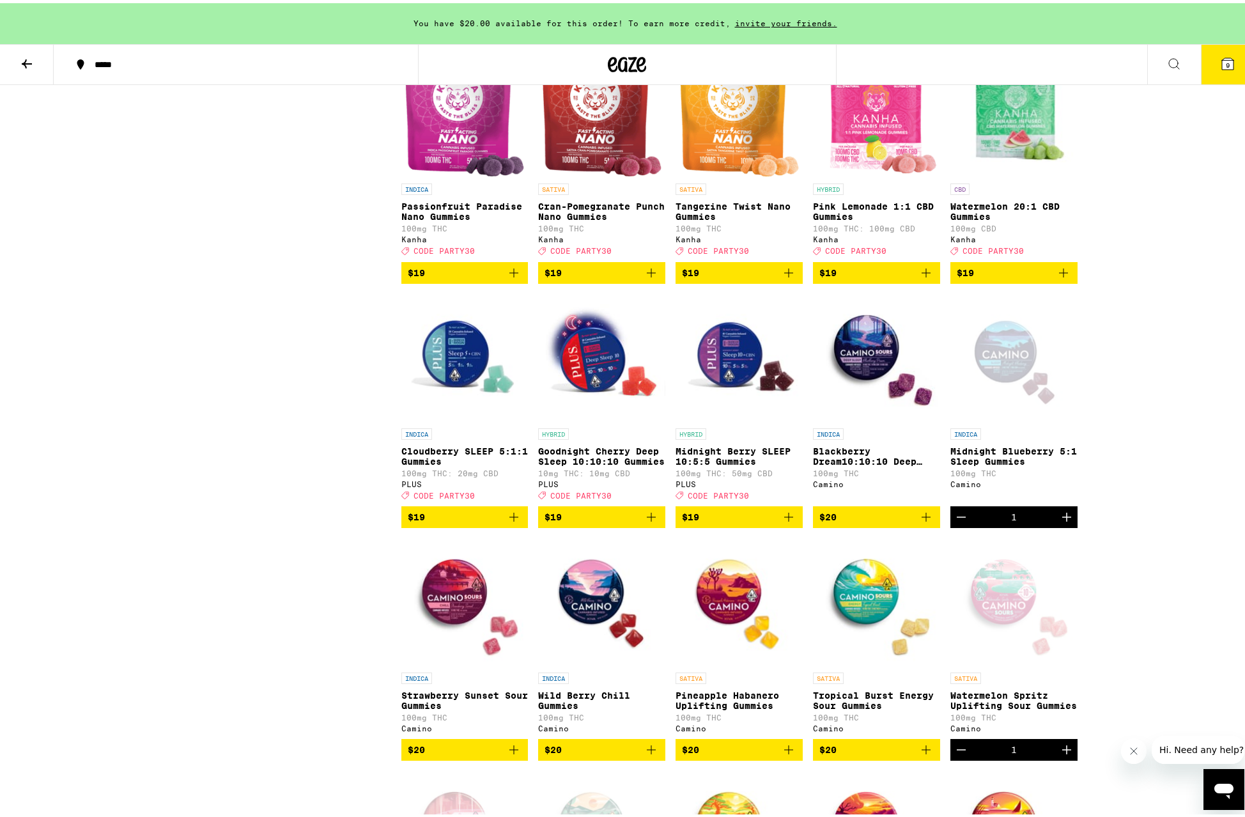
click at [958, 522] on icon "Decrement" at bounding box center [961, 513] width 15 height 15
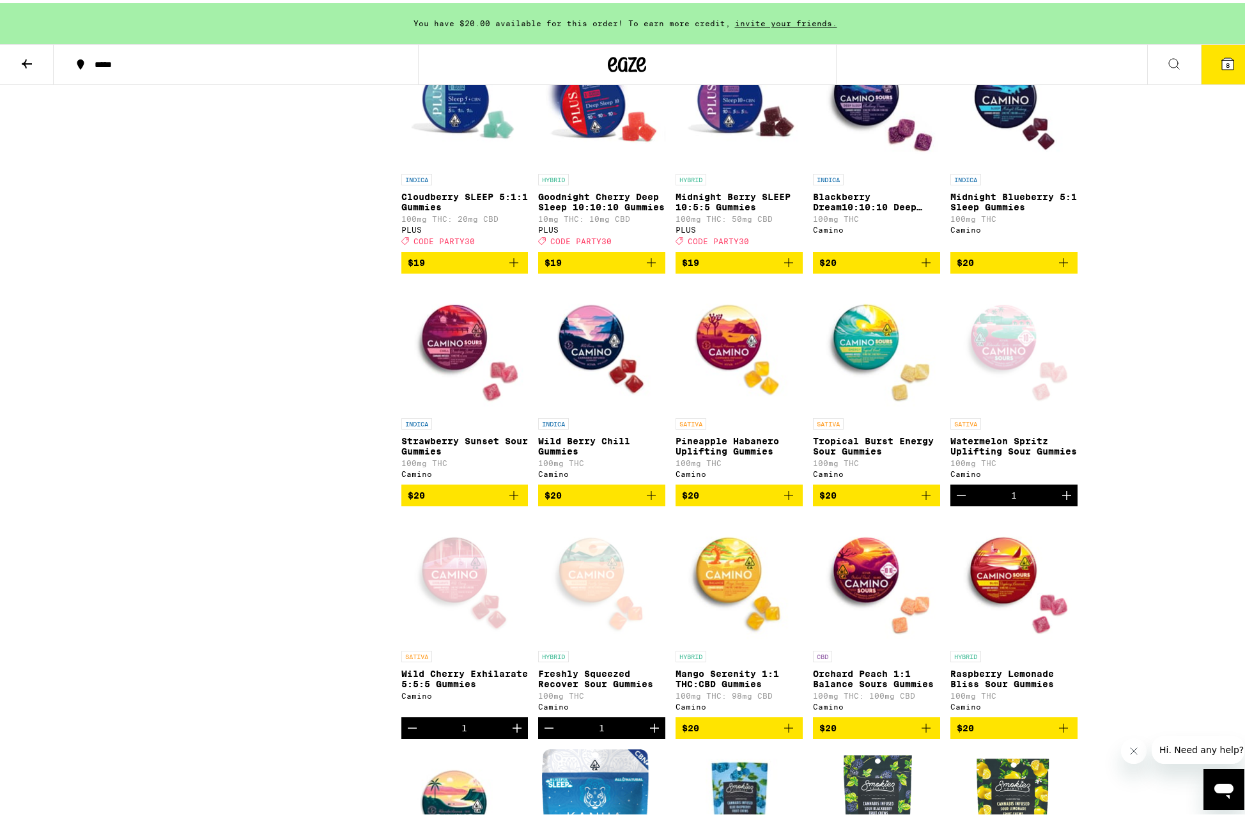
scroll to position [3033, 0]
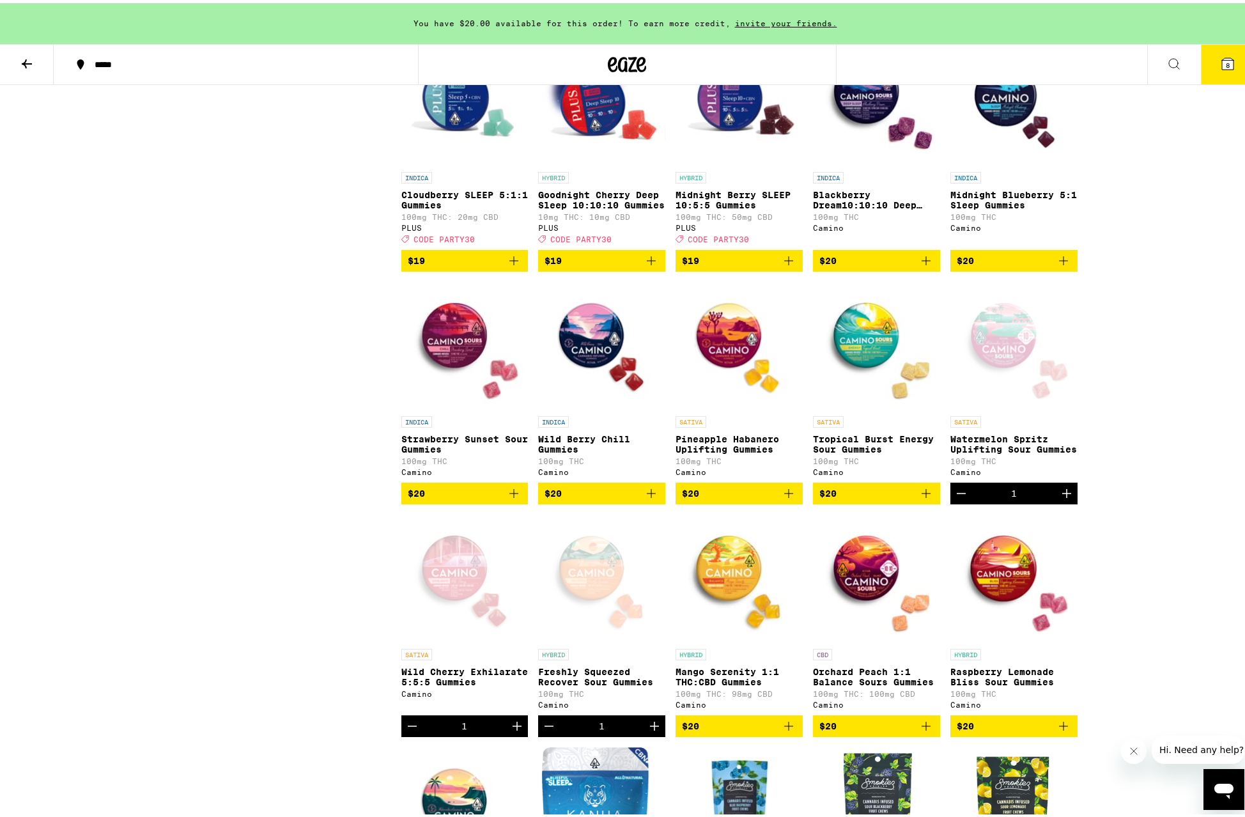
click at [957, 498] on icon "Decrement" at bounding box center [961, 490] width 15 height 15
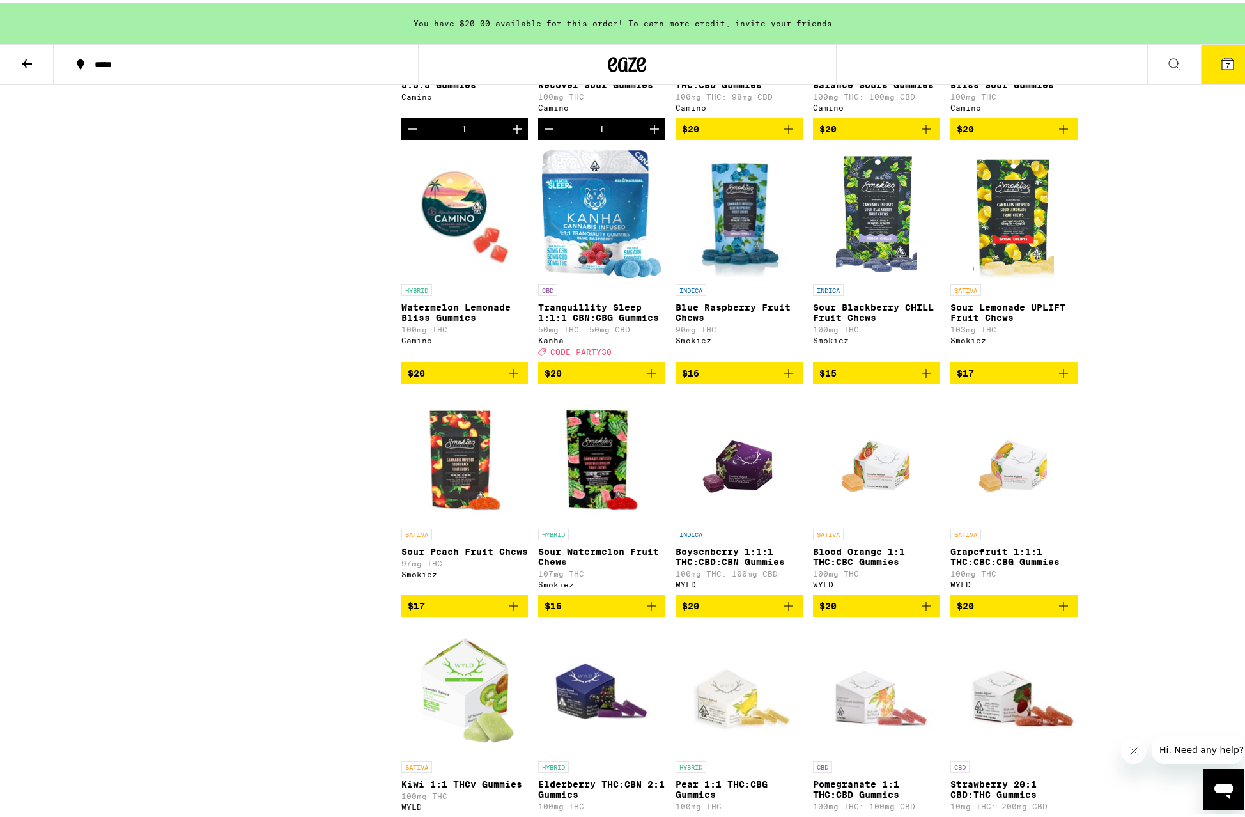
scroll to position [3514, 0]
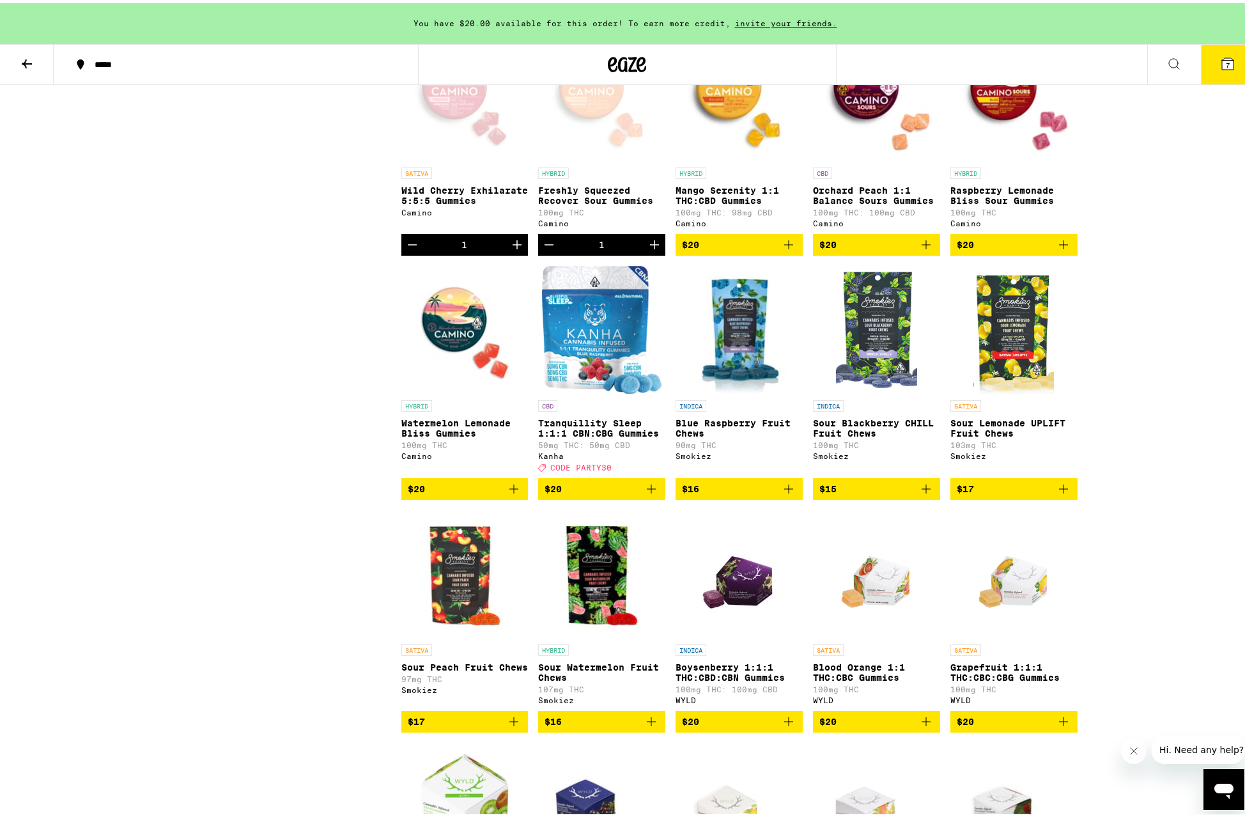
click at [407, 249] on icon "Decrement" at bounding box center [412, 241] width 15 height 15
click at [543, 249] on icon "Decrement" at bounding box center [548, 241] width 15 height 15
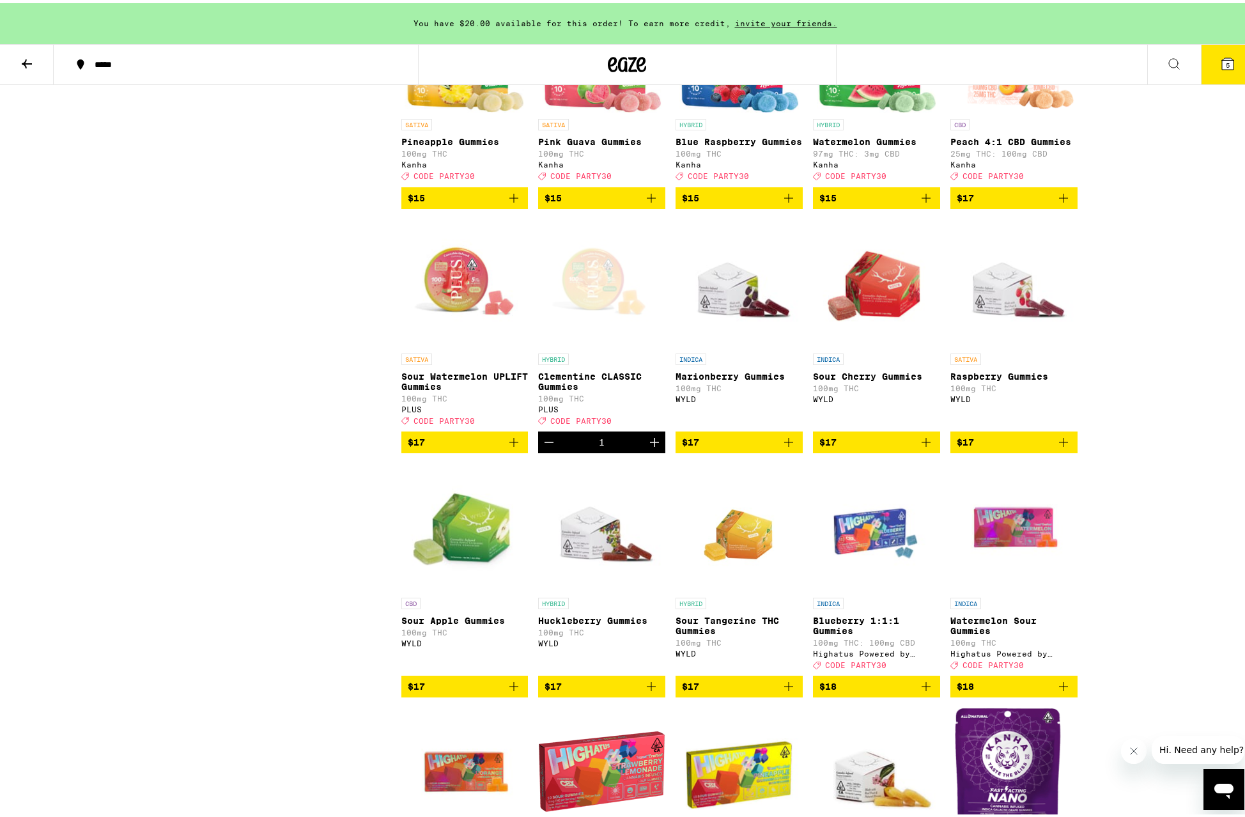
scroll to position [1873, 0]
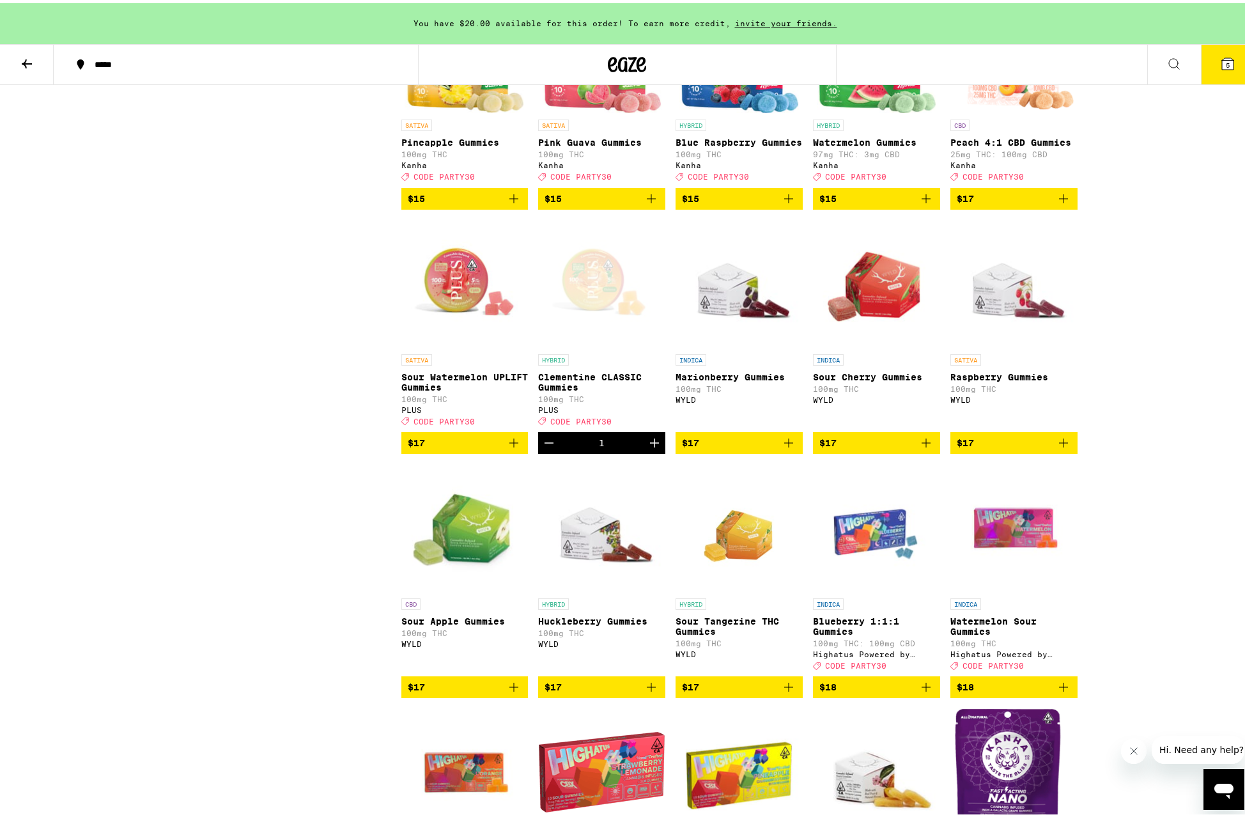
click at [649, 692] on icon "Add to bag" at bounding box center [651, 683] width 15 height 15
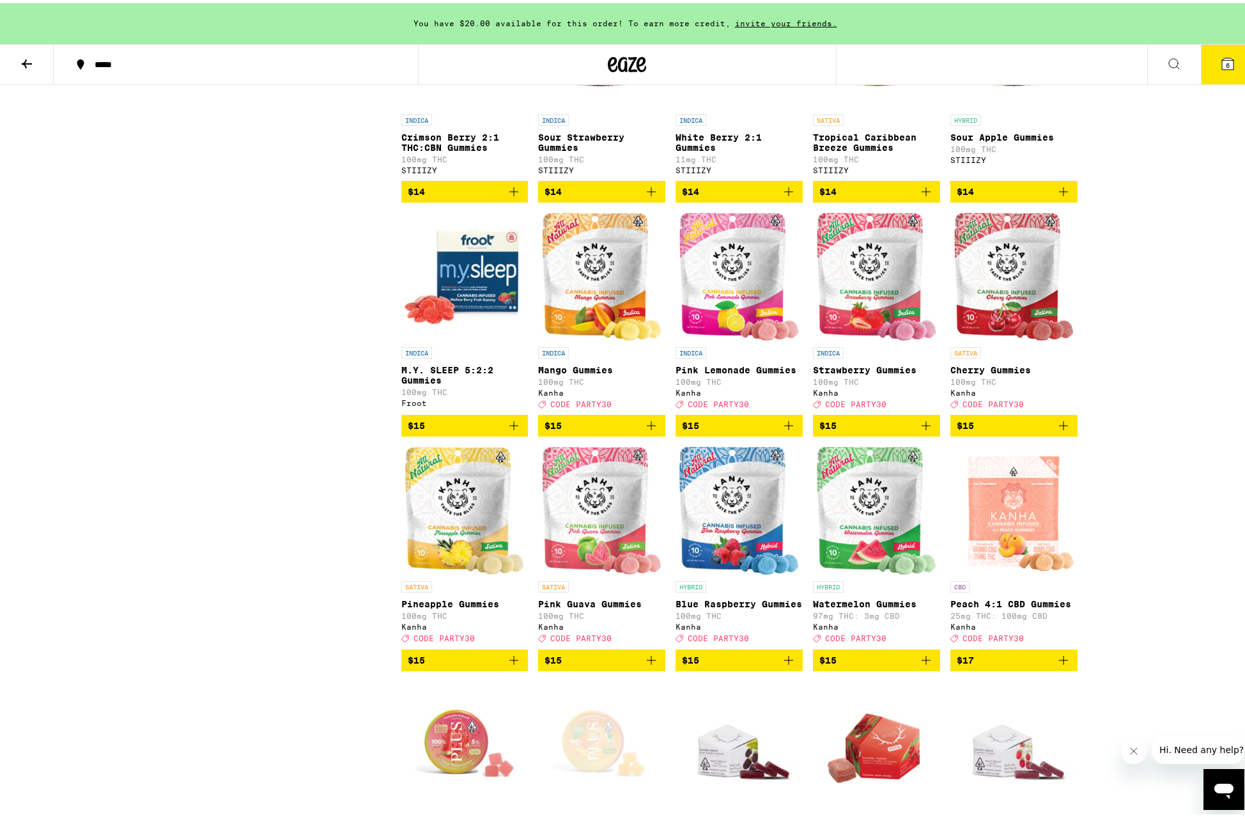
scroll to position [1124, 0]
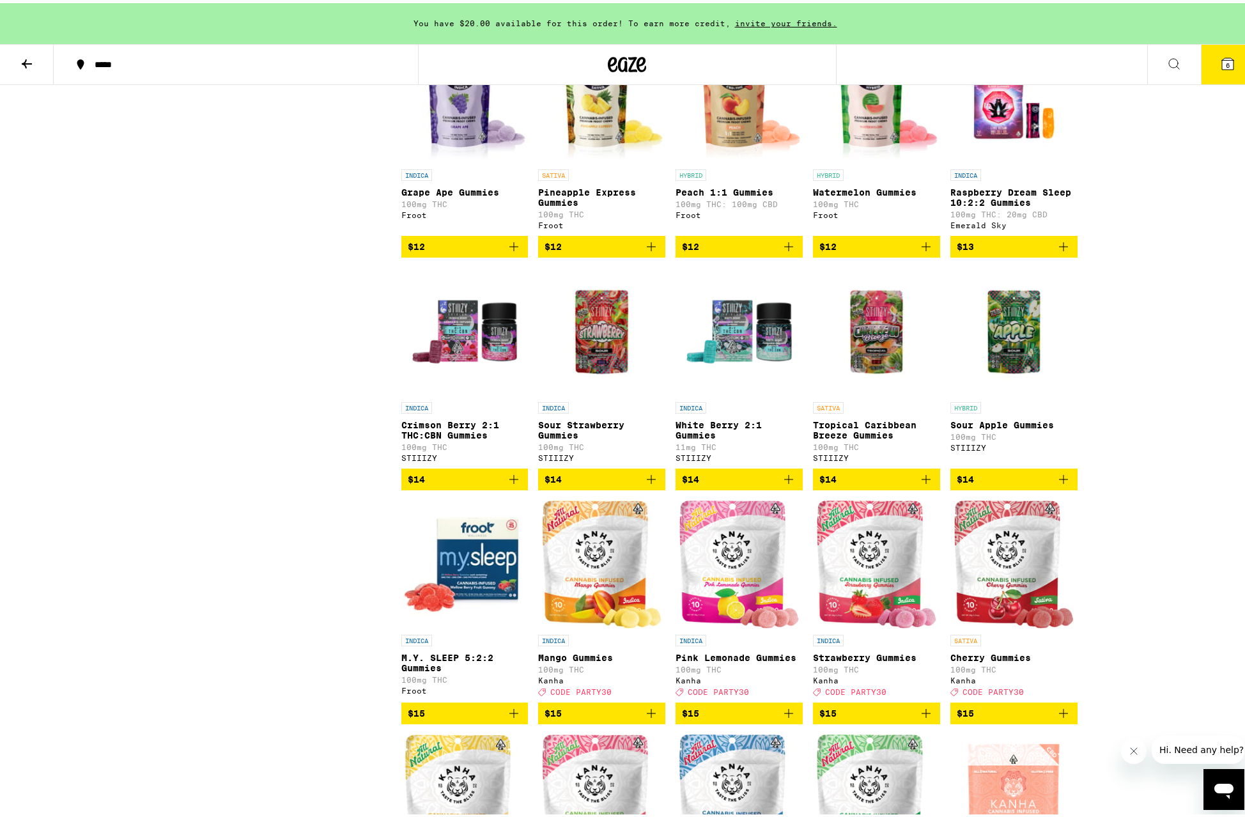
click at [1211, 74] on button "6" at bounding box center [1228, 62] width 54 height 40
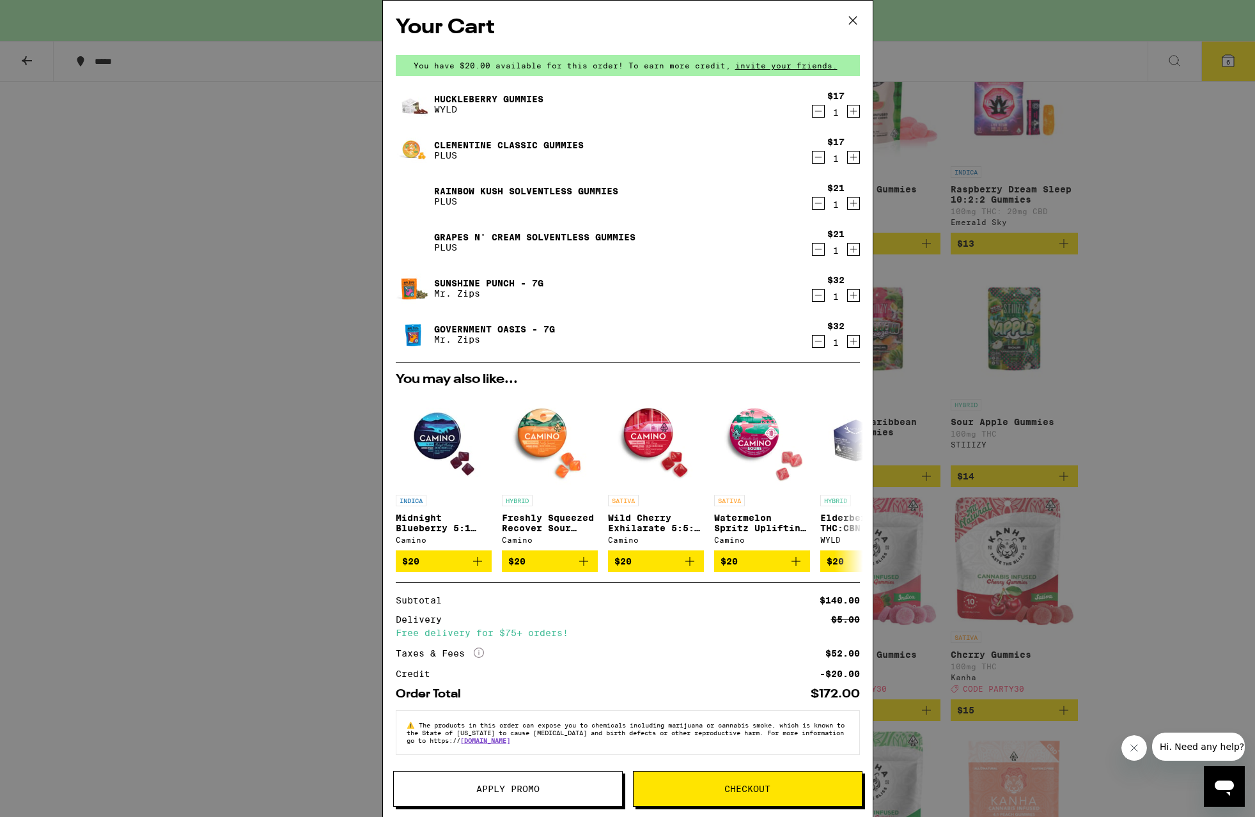
click at [849, 16] on icon at bounding box center [852, 20] width 19 height 19
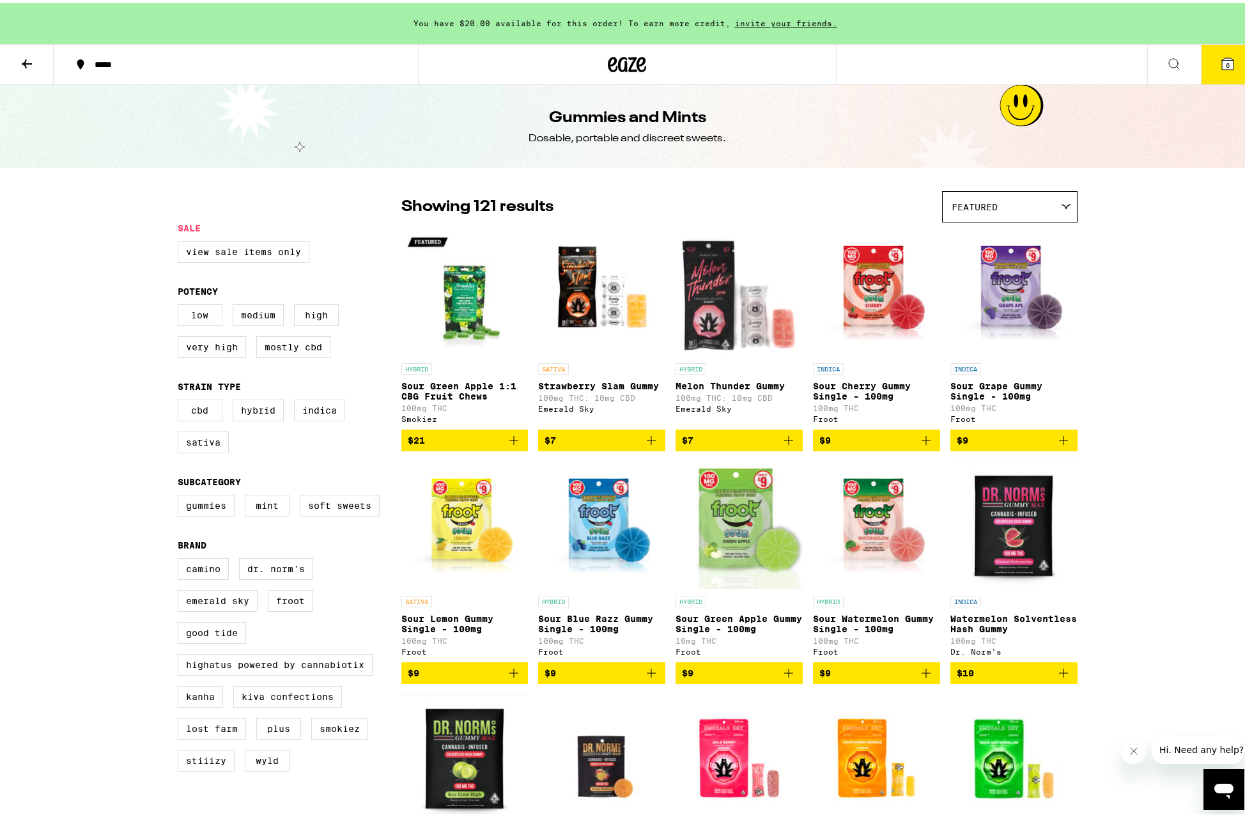
click at [638, 65] on icon at bounding box center [627, 61] width 38 height 23
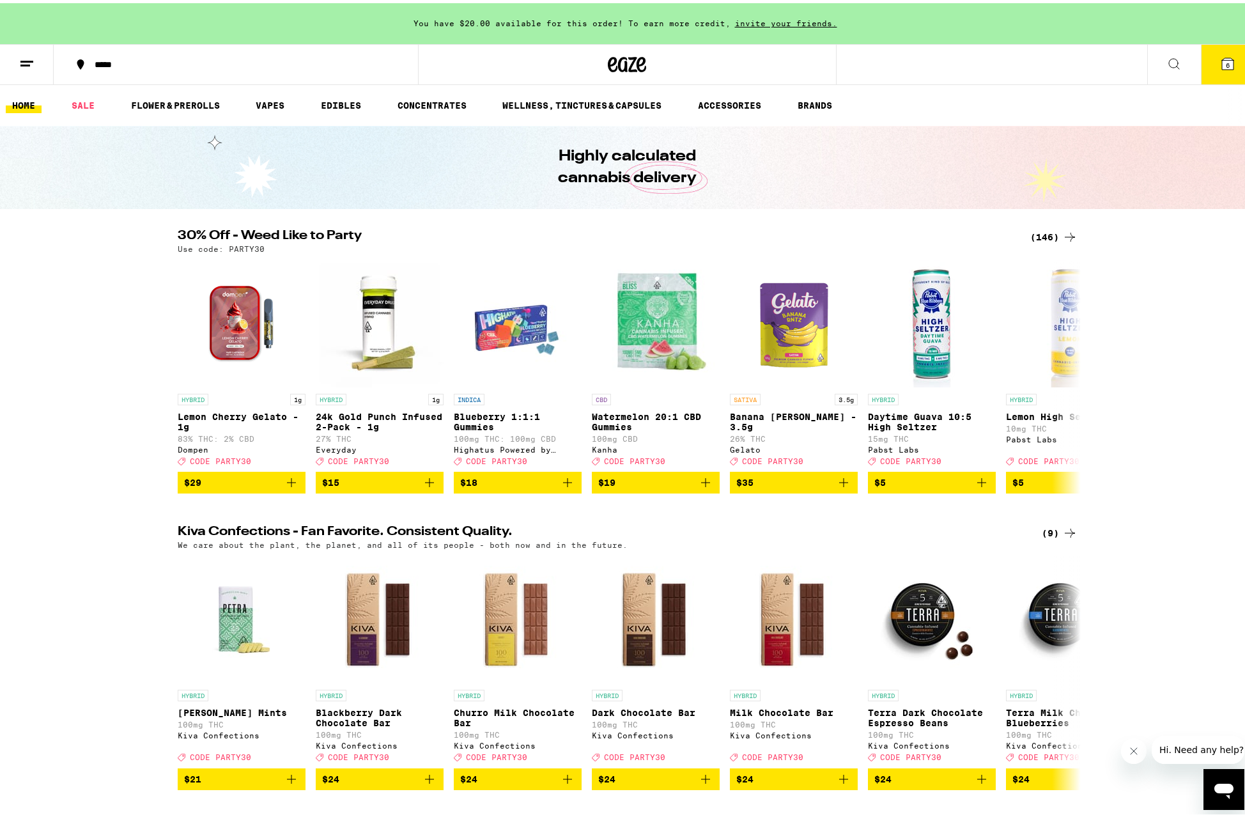
click at [1226, 63] on span "6" at bounding box center [1228, 62] width 4 height 8
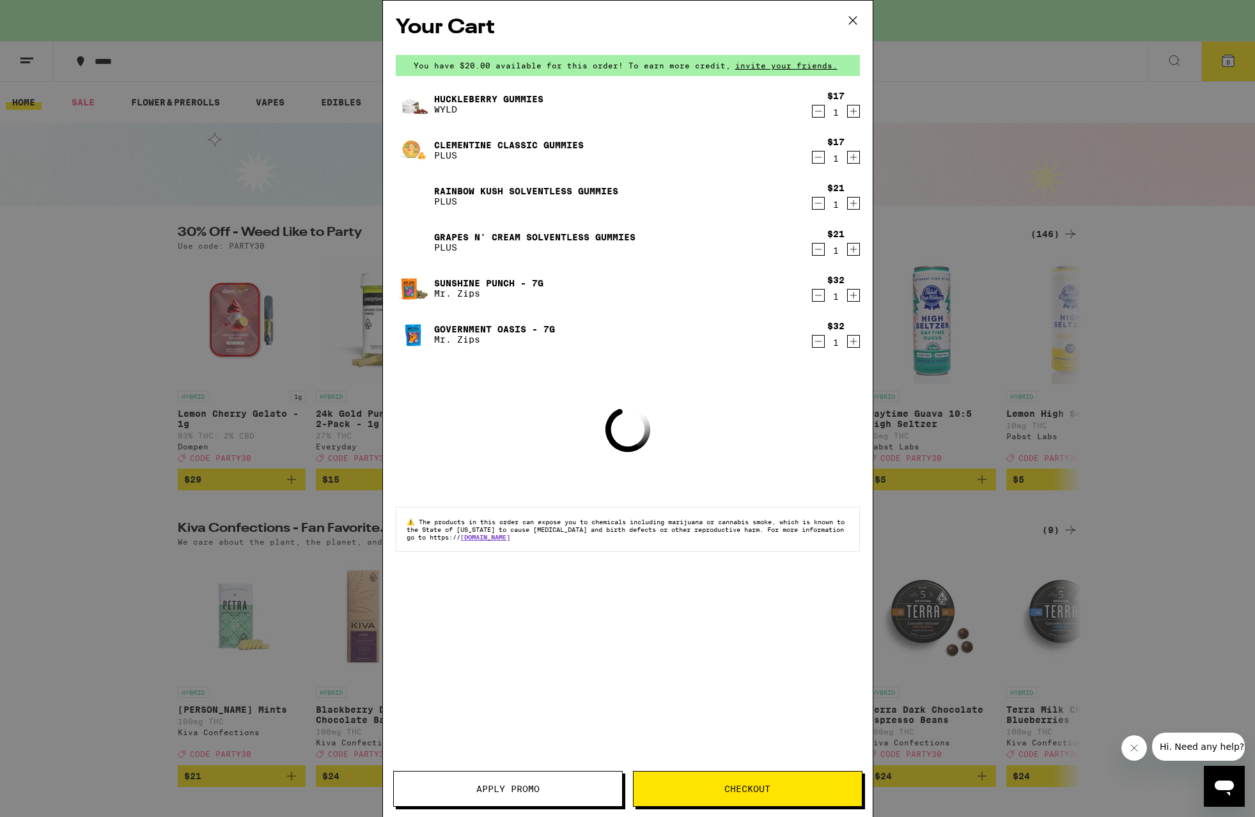
click at [474, 794] on button "Apply Promo" at bounding box center [507, 789] width 229 height 36
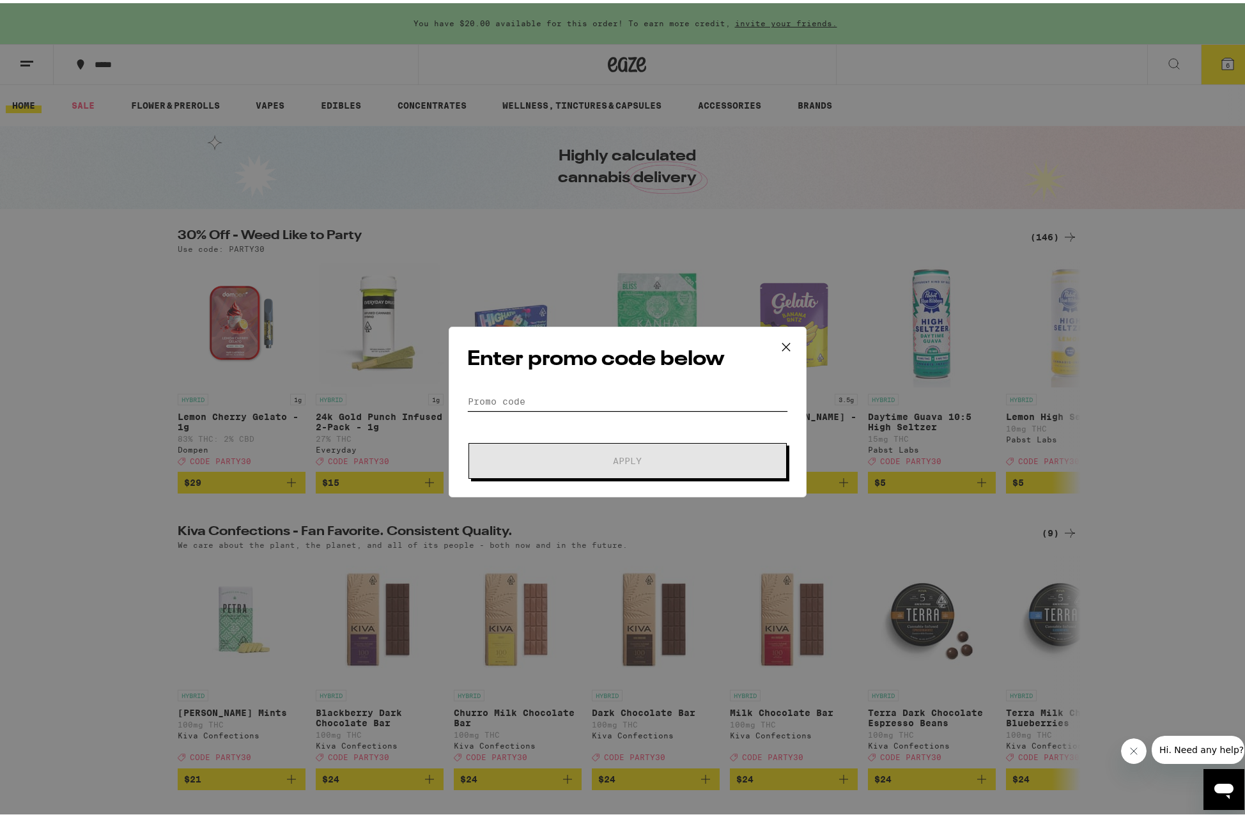
click at [498, 401] on input "Promo Code" at bounding box center [627, 398] width 321 height 19
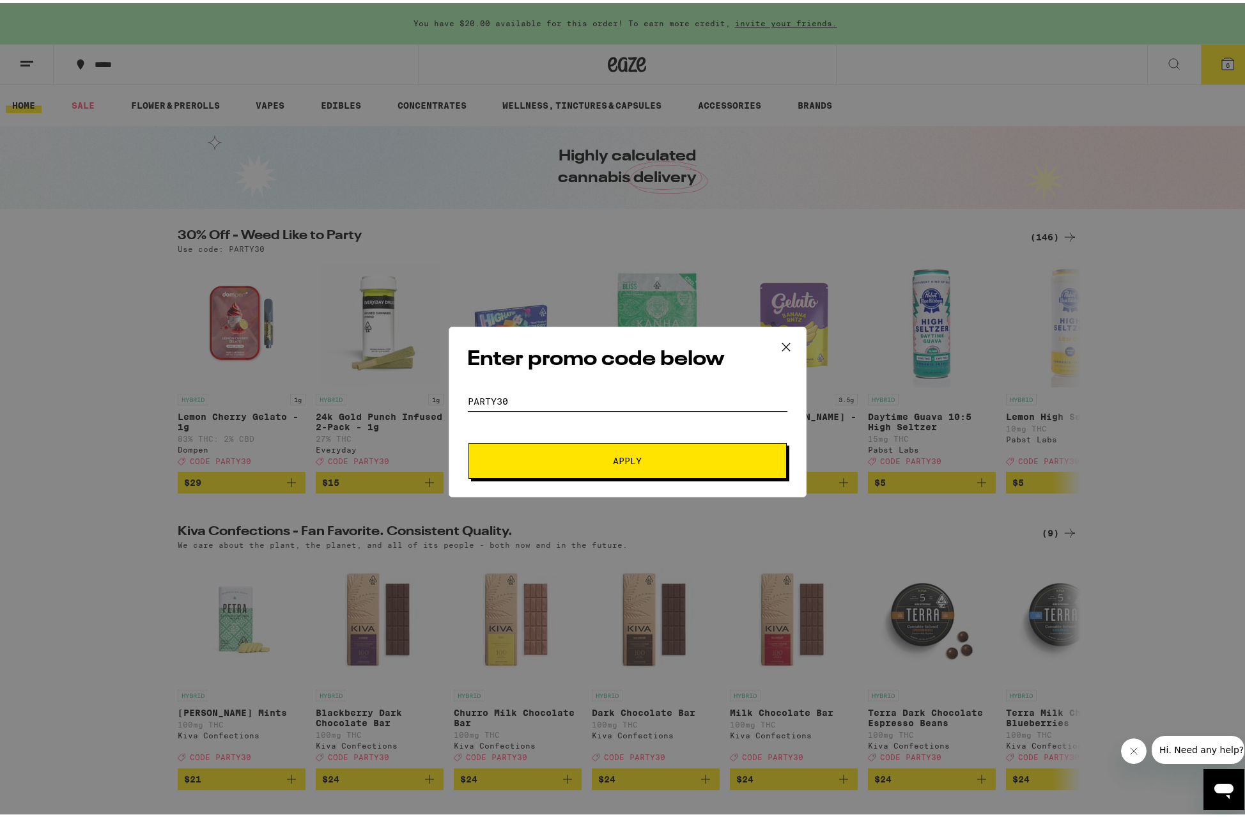
type input "party30"
click at [546, 448] on button "Apply" at bounding box center [628, 458] width 318 height 36
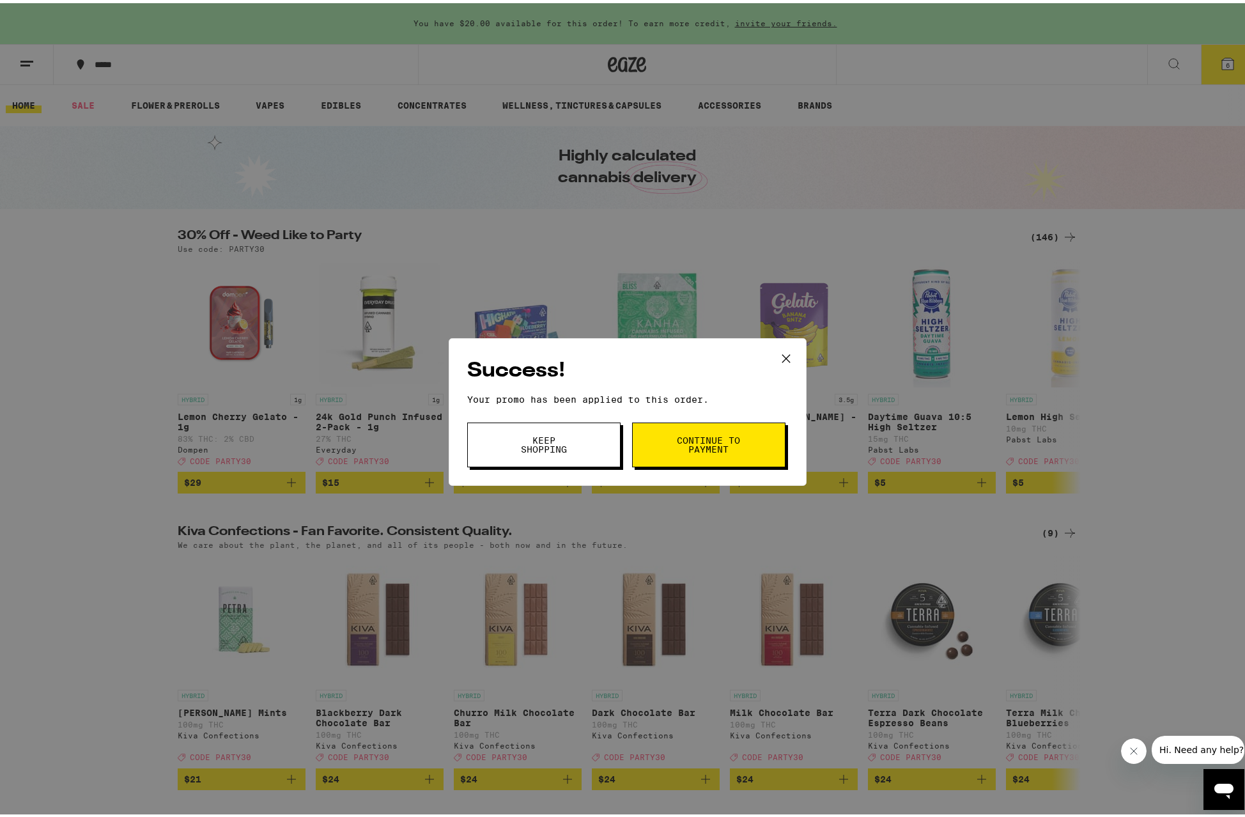
click at [676, 440] on span "Continue to payment" at bounding box center [708, 442] width 65 height 18
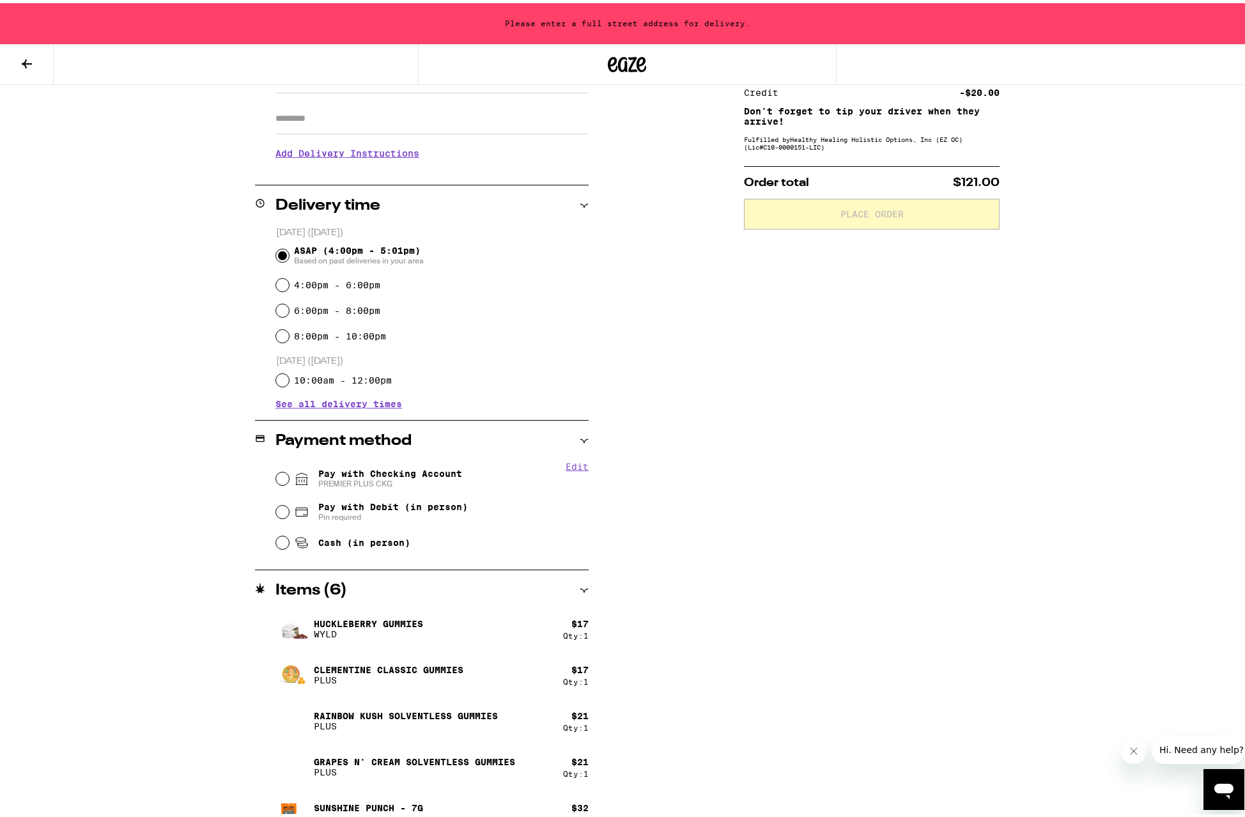
scroll to position [218, 0]
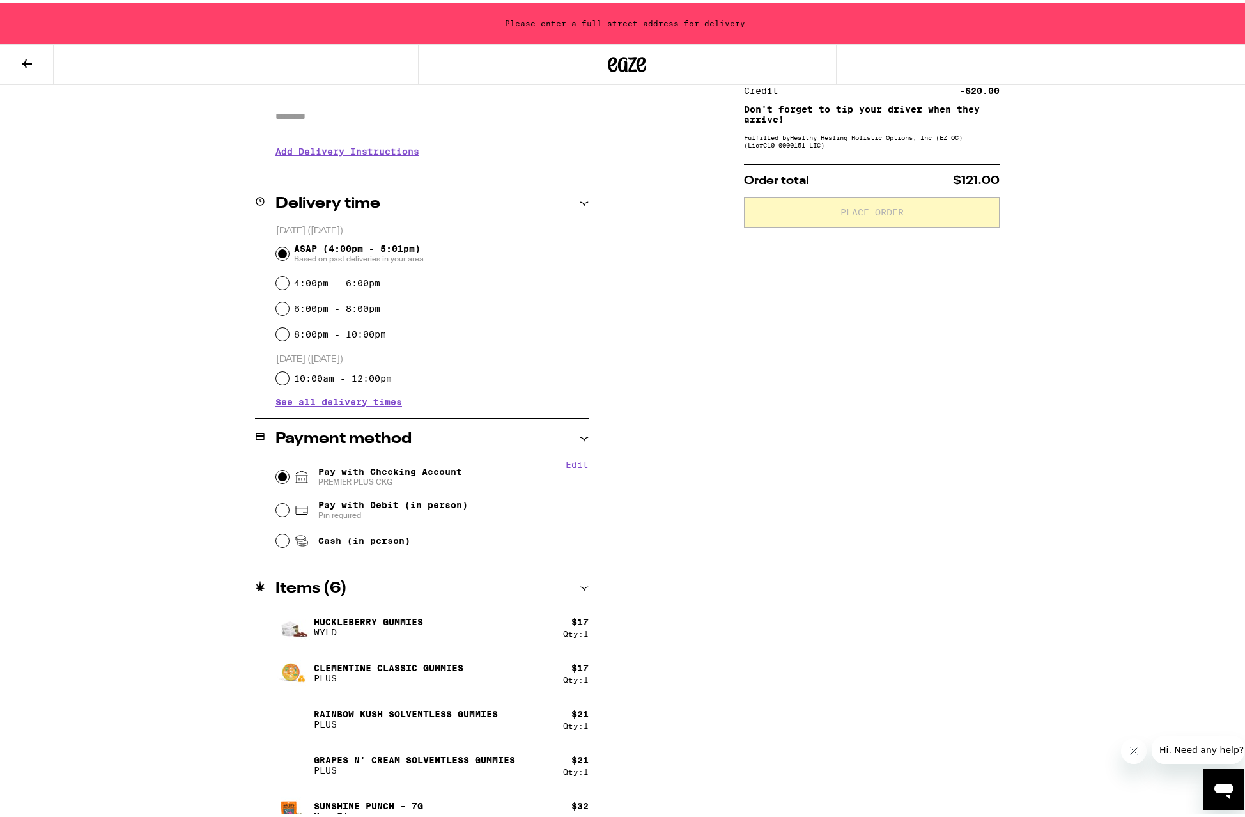
click at [280, 479] on input "Pay with Checking Account PREMIER PLUS CKG" at bounding box center [282, 473] width 13 height 13
radio input "true"
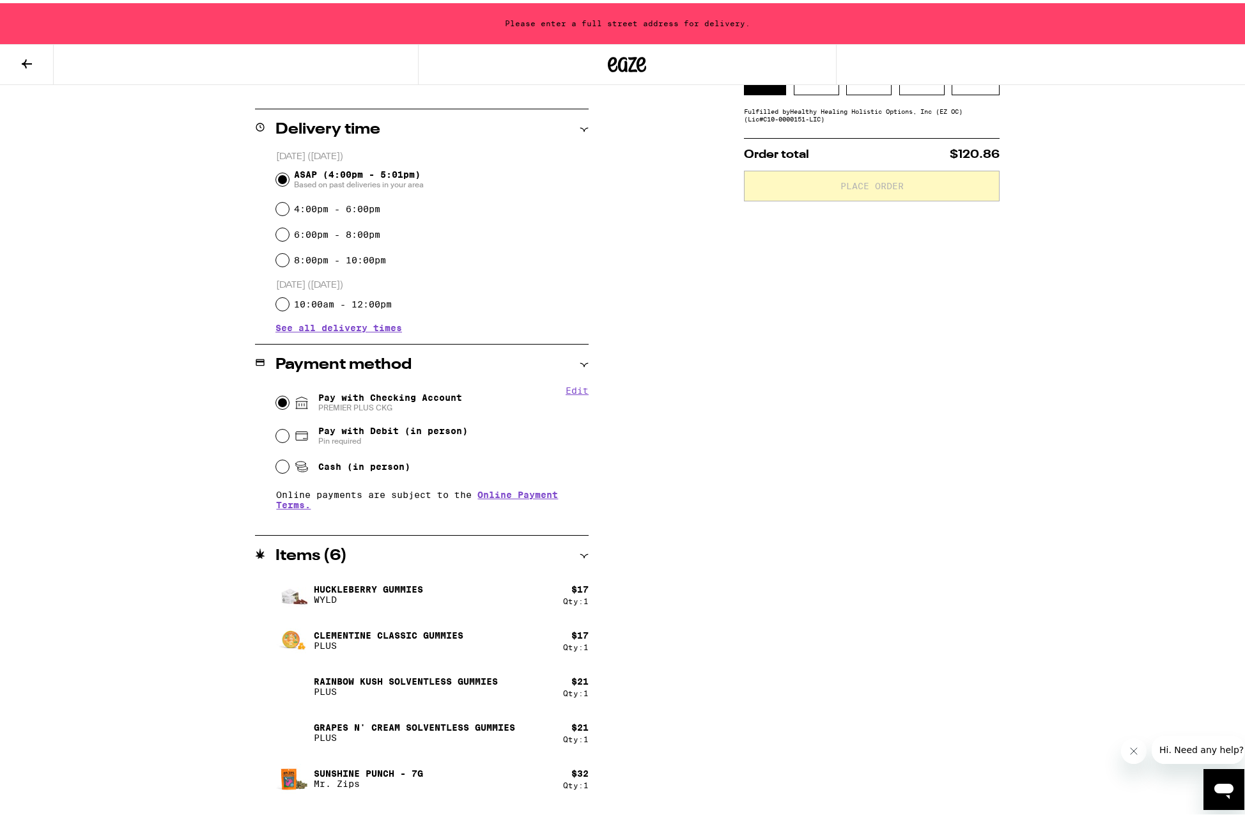
scroll to position [88, 0]
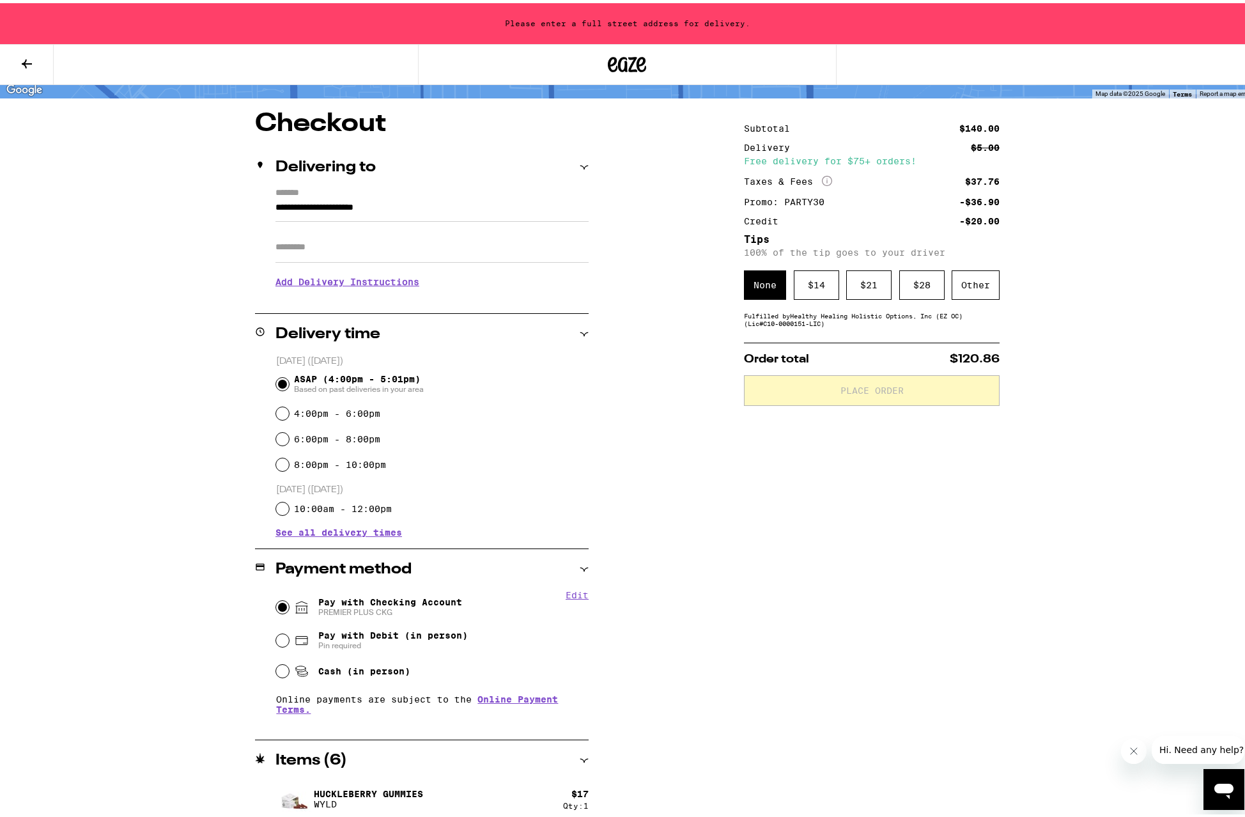
click at [824, 332] on div "Subtotal $140.00 Delivery $5.00 Free delivery for $75+ orders! Taxes & Fees Mor…" at bounding box center [872, 581] width 256 height 947
click at [963, 293] on div "Other" at bounding box center [976, 281] width 48 height 29
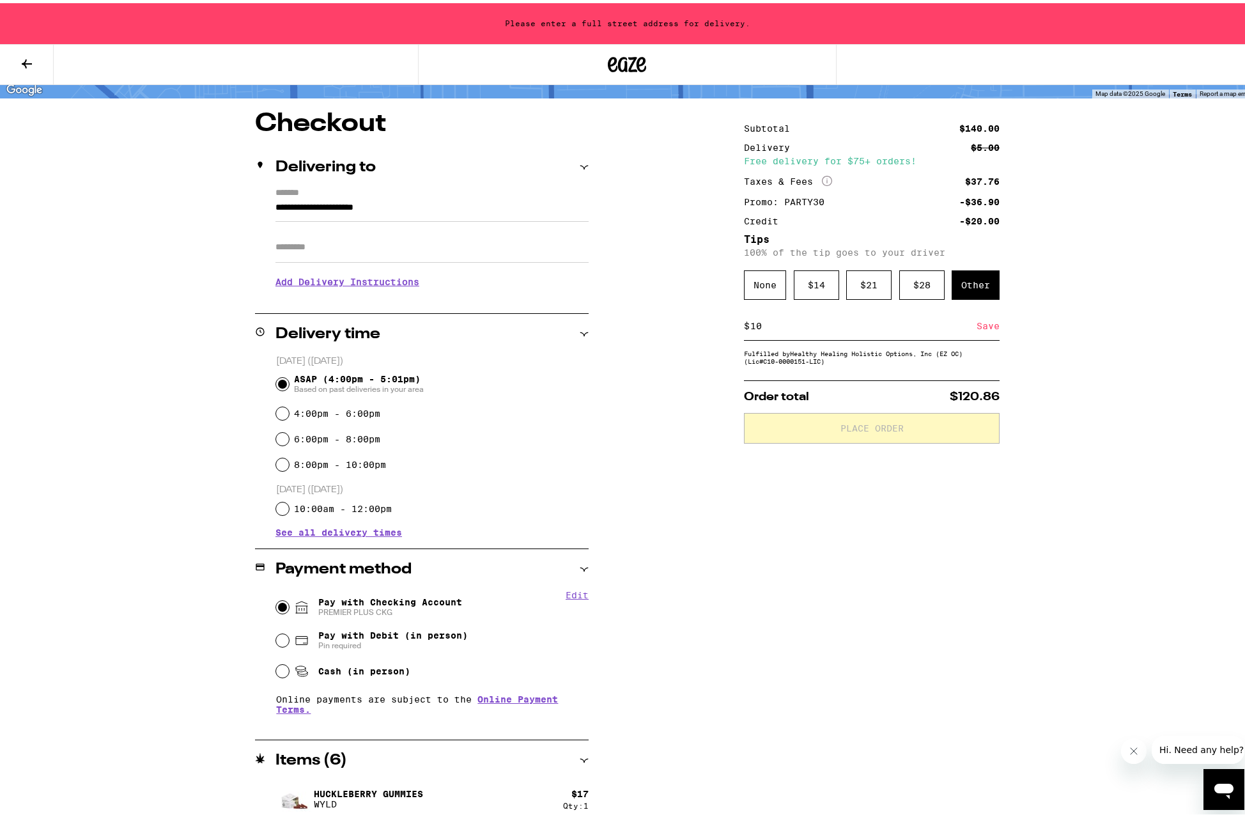
type input "10"
click at [991, 329] on div "Save" at bounding box center [988, 323] width 23 height 28
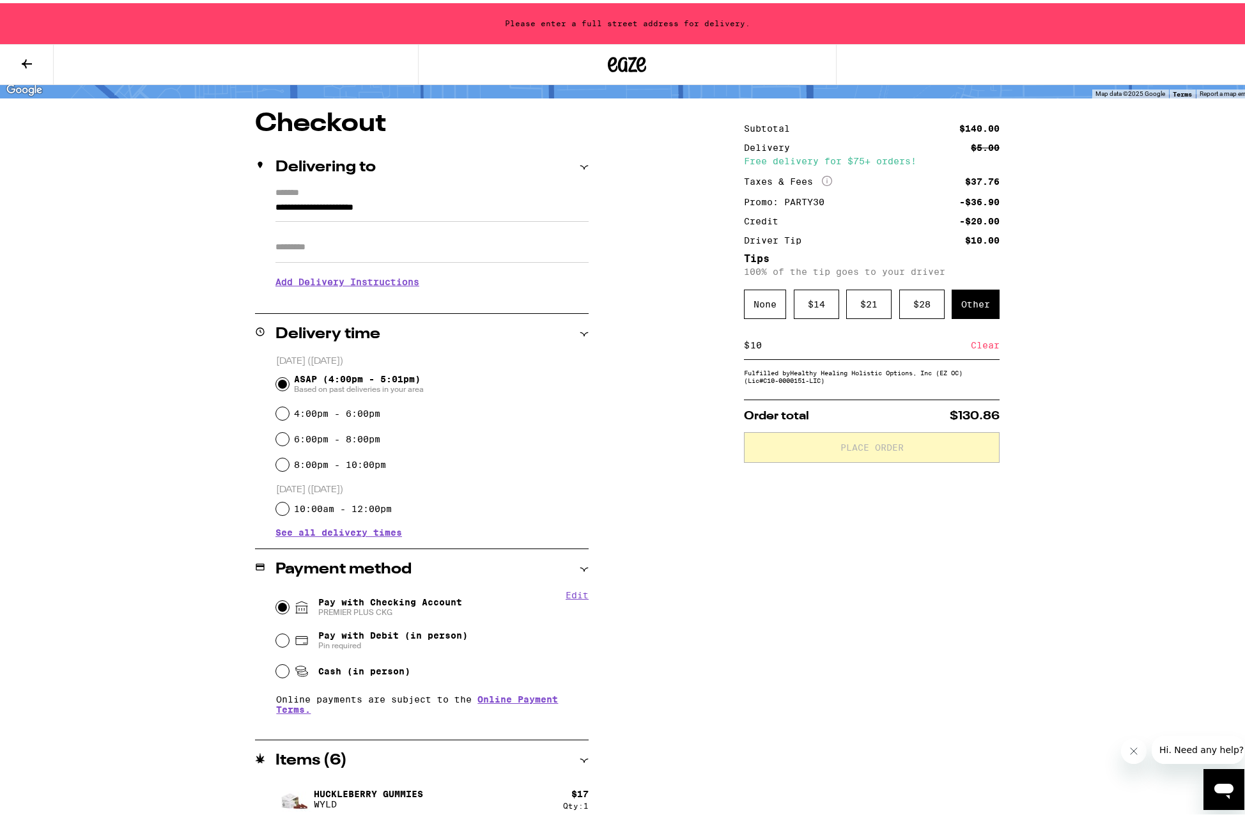
click at [255, 198] on div "**********" at bounding box center [422, 240] width 334 height 111
click at [294, 202] on input "**********" at bounding box center [431, 208] width 313 height 22
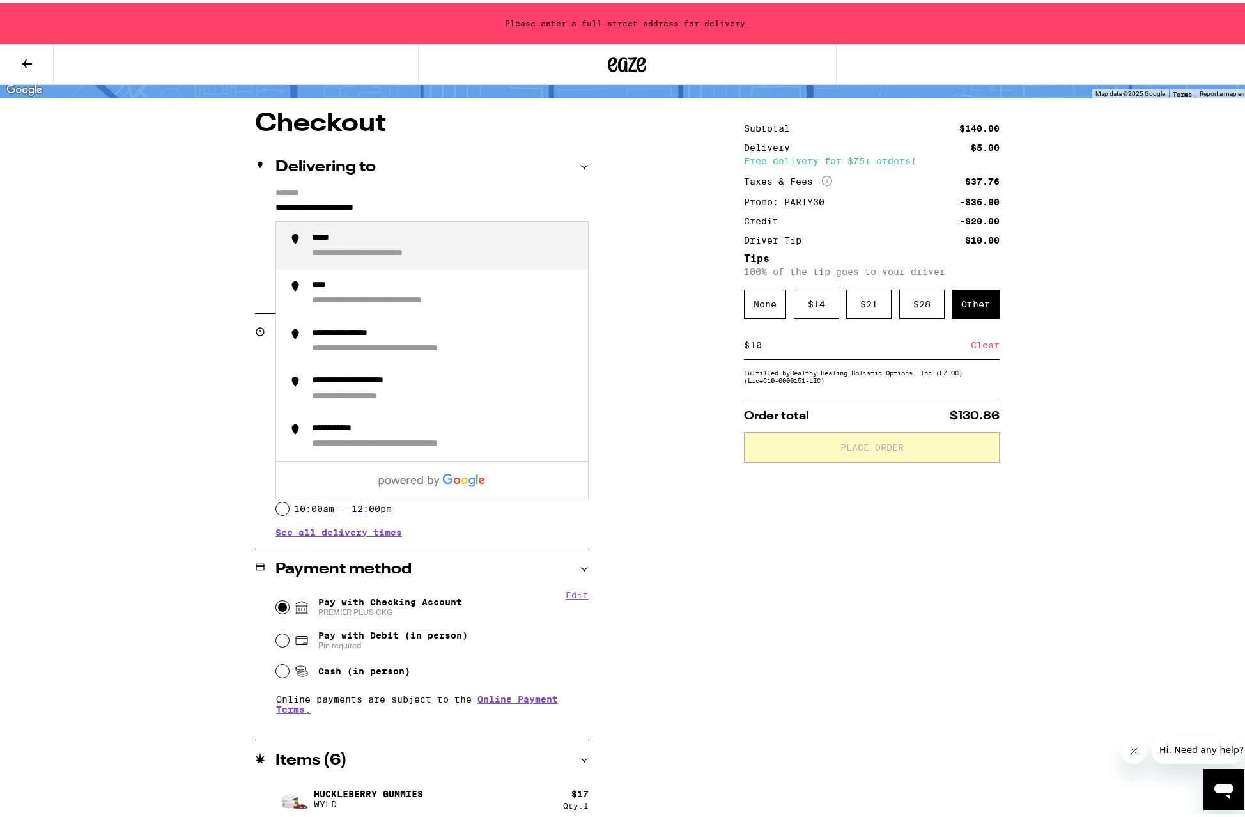
click at [275, 205] on input "**********" at bounding box center [431, 208] width 313 height 22
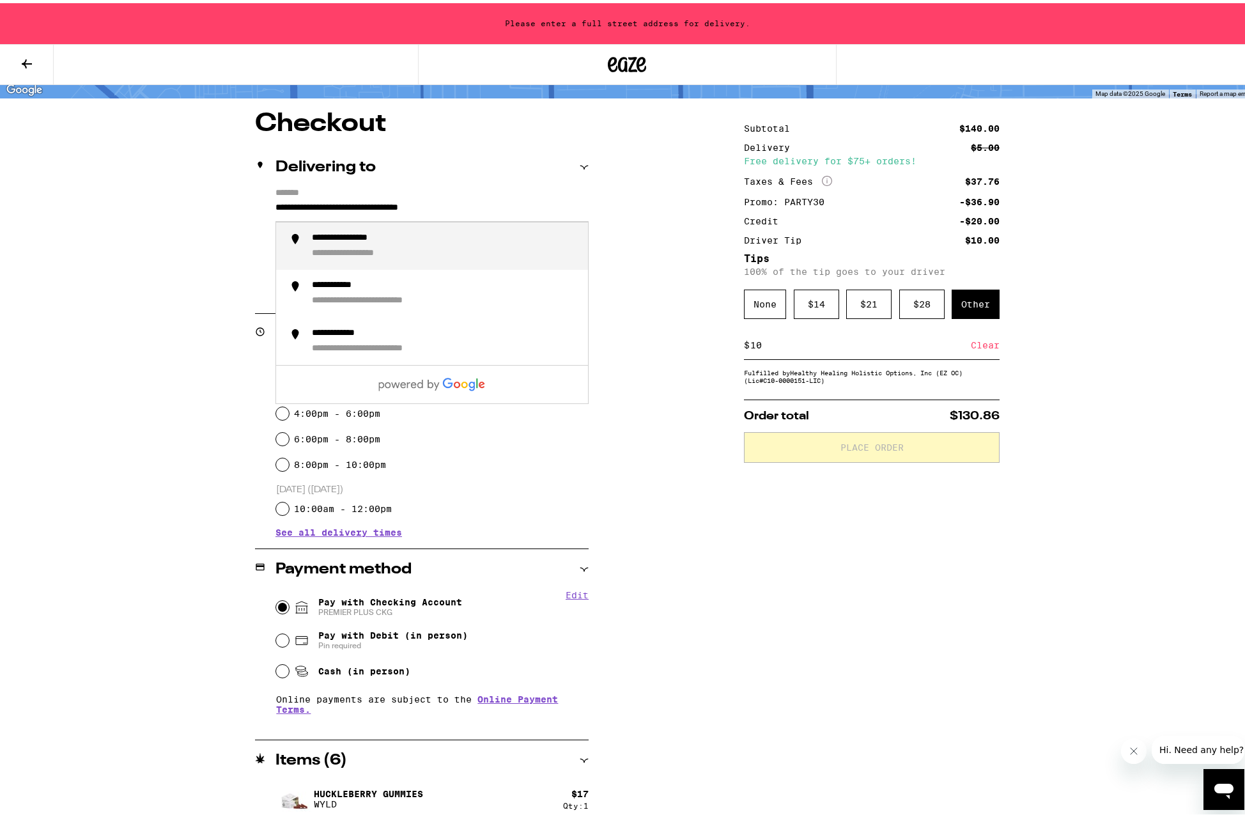
click at [353, 244] on div "**********" at bounding box center [445, 242] width 266 height 27
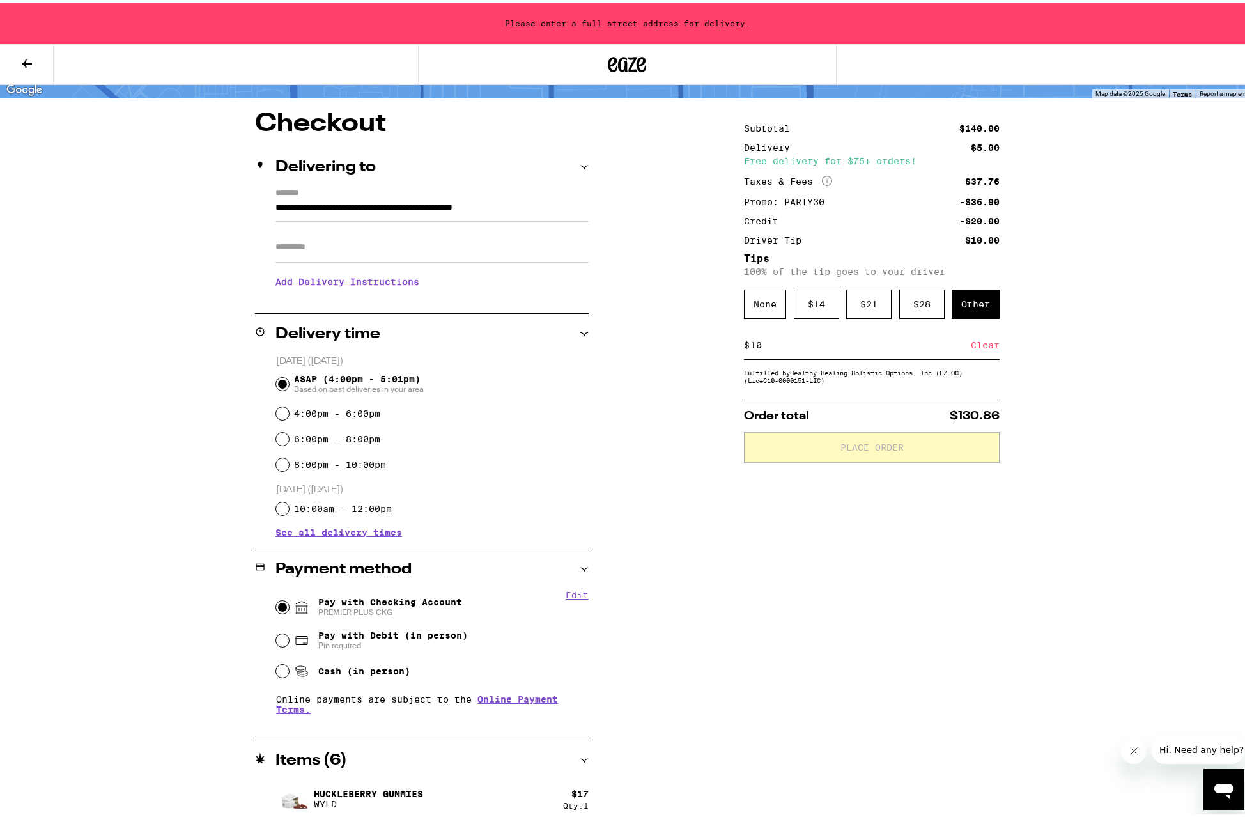
type input "**********"
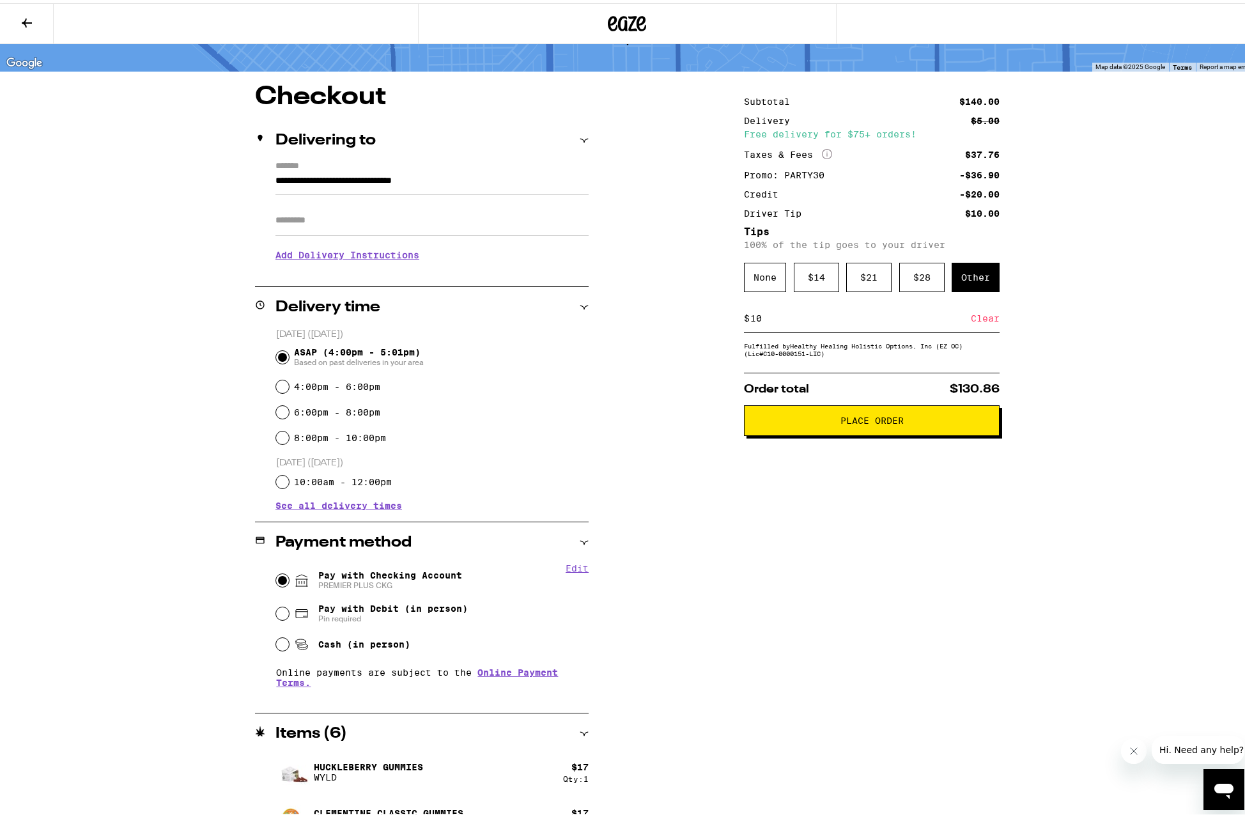
scroll to position [82, 0]
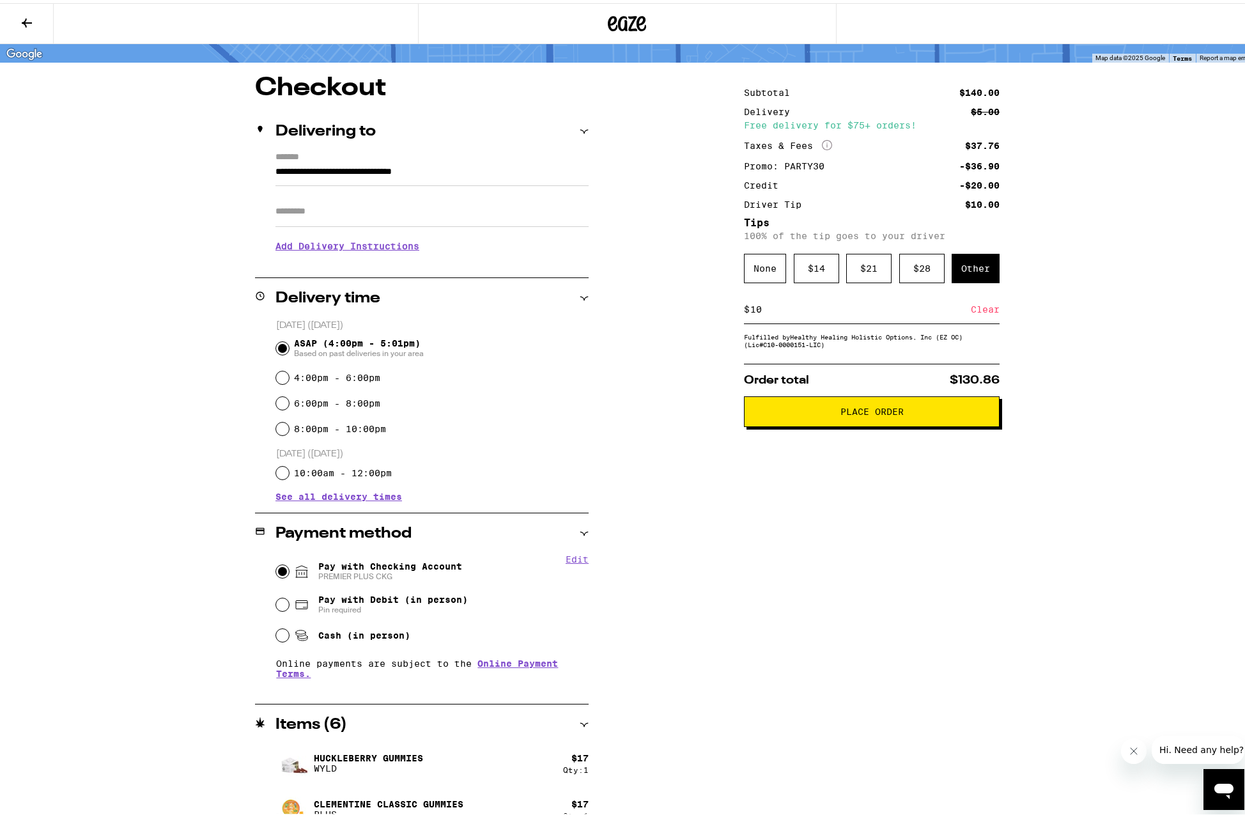
click at [853, 422] on button "Place Order" at bounding box center [872, 408] width 256 height 31
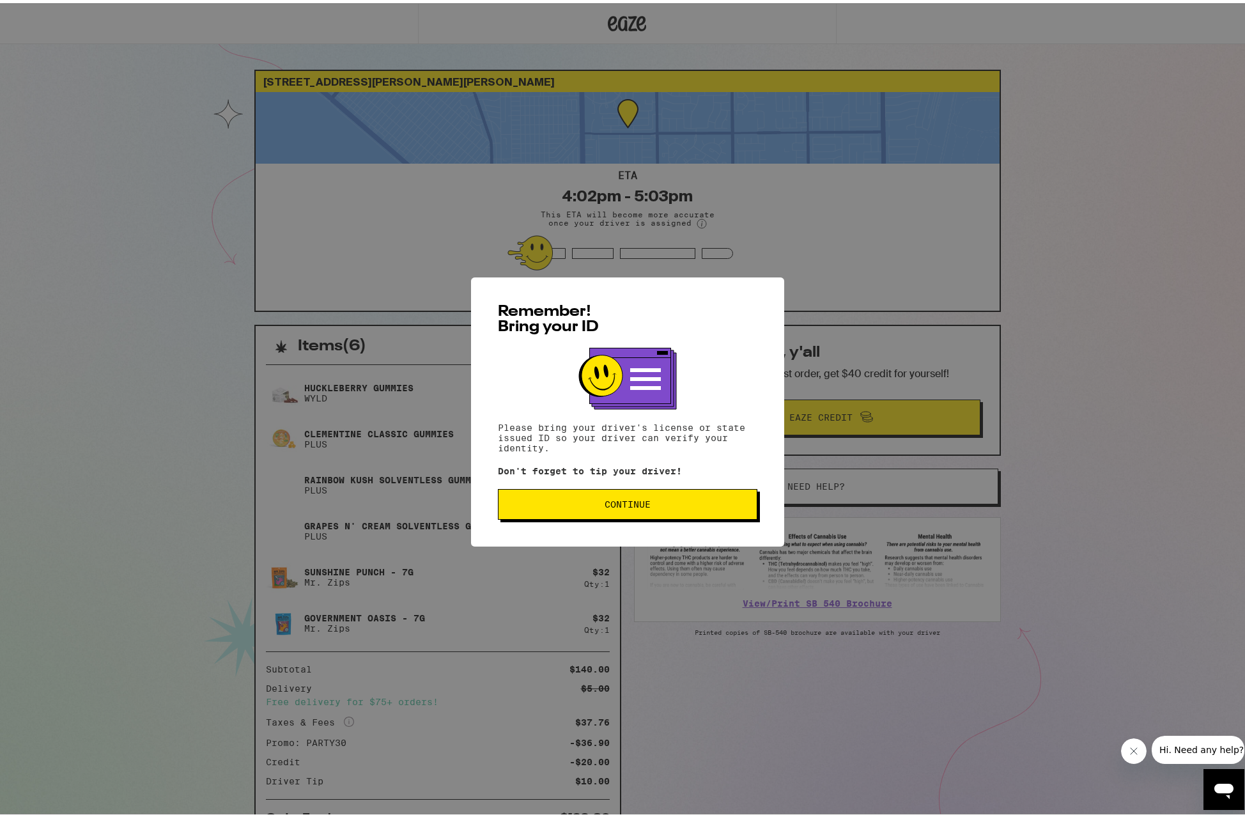
click at [699, 509] on button "Continue" at bounding box center [628, 501] width 260 height 31
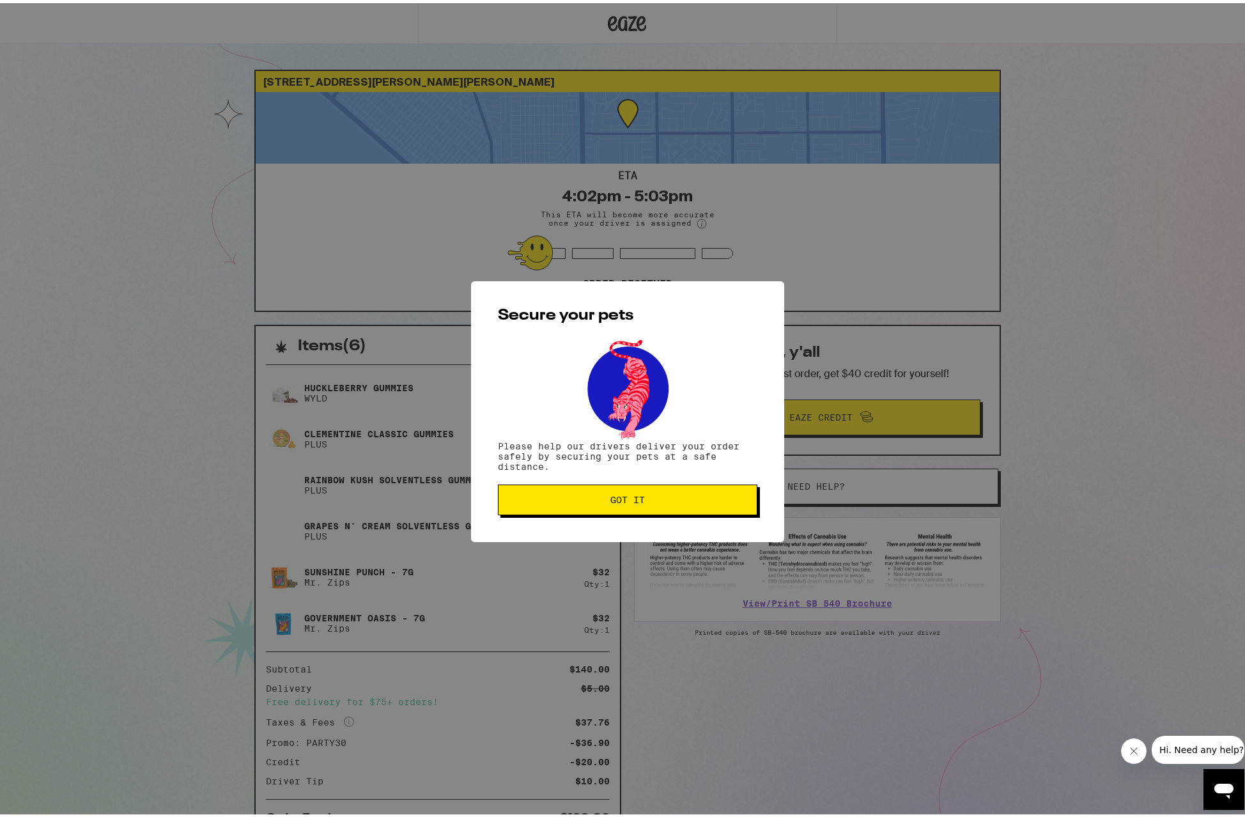
click at [624, 499] on span "Got it" at bounding box center [627, 496] width 35 height 9
